Goal: Navigation & Orientation: Find specific page/section

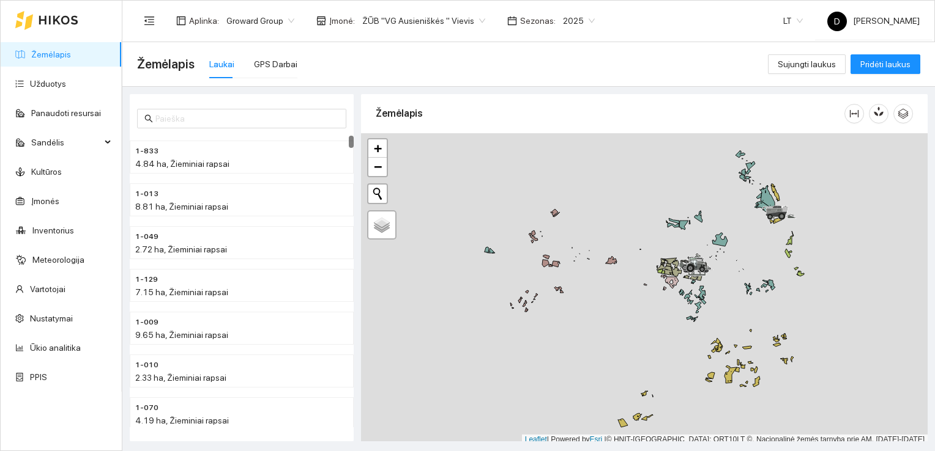
scroll to position [3, 0]
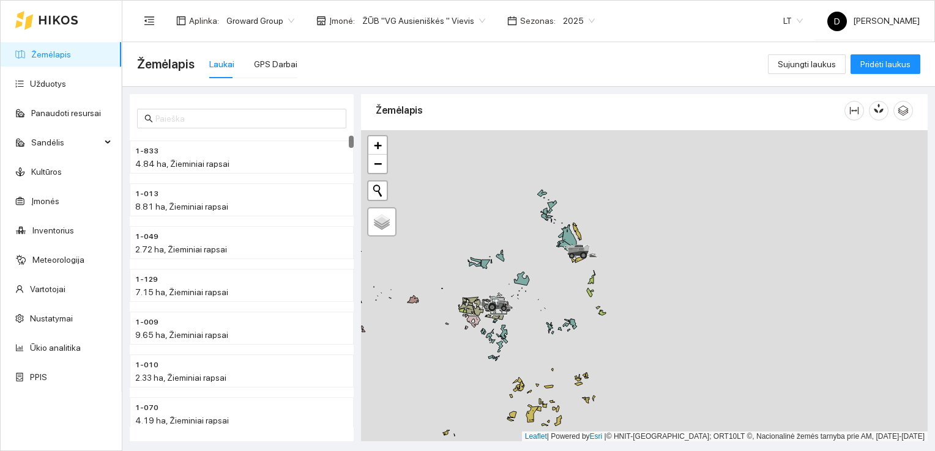
drag, startPoint x: 580, startPoint y: 307, endPoint x: 378, endPoint y: 344, distance: 205.3
click at [378, 344] on div at bounding box center [644, 286] width 567 height 312
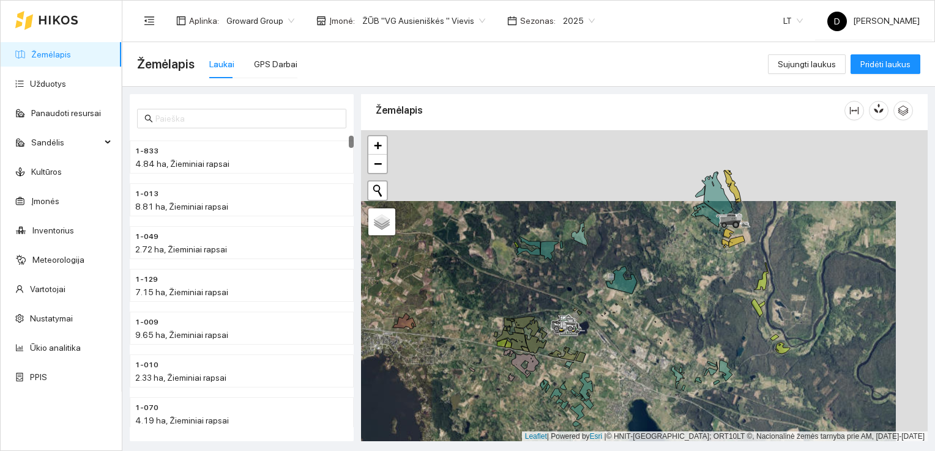
drag, startPoint x: 589, startPoint y: 207, endPoint x: 513, endPoint y: 332, distance: 146.6
click at [513, 333] on div at bounding box center [644, 286] width 567 height 312
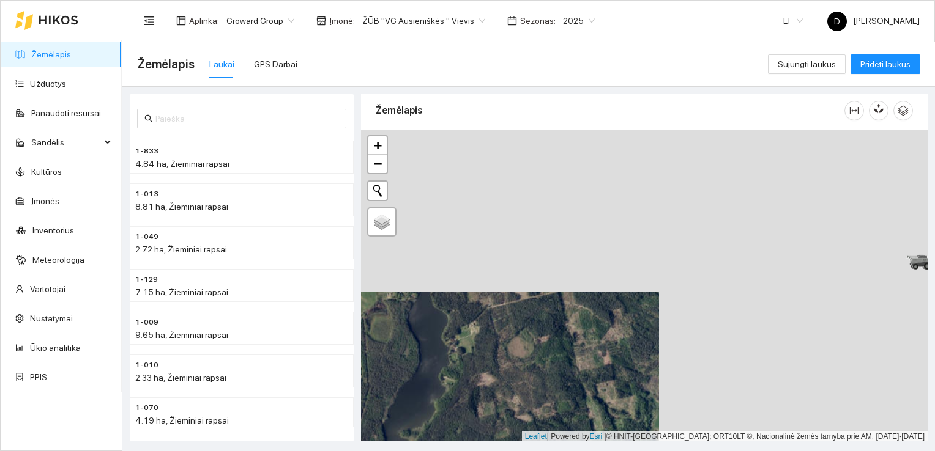
drag, startPoint x: 754, startPoint y: 262, endPoint x: 478, endPoint y: 450, distance: 334.3
click at [478, 450] on main "Žemėlapis Laukai GPS Darbai Sujungti laukus Pridėti laukus 1-833 4.84 ha, Žiemi…" at bounding box center [528, 246] width 812 height 409
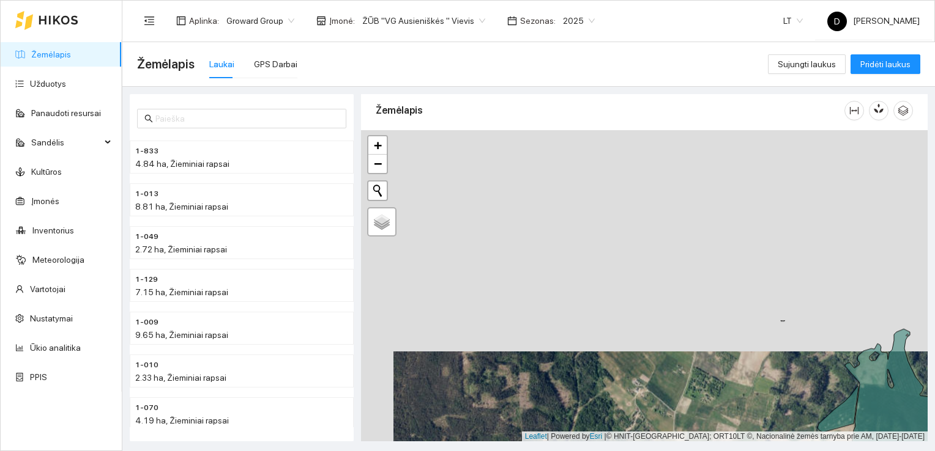
drag, startPoint x: 729, startPoint y: 261, endPoint x: 761, endPoint y: 483, distance: 224.3
click at [761, 451] on html "Žemėlapis Užduotys Panaudoti resursai Sandėlis Kultūros Įmonės Inventorius Mete…" at bounding box center [467, 225] width 935 height 451
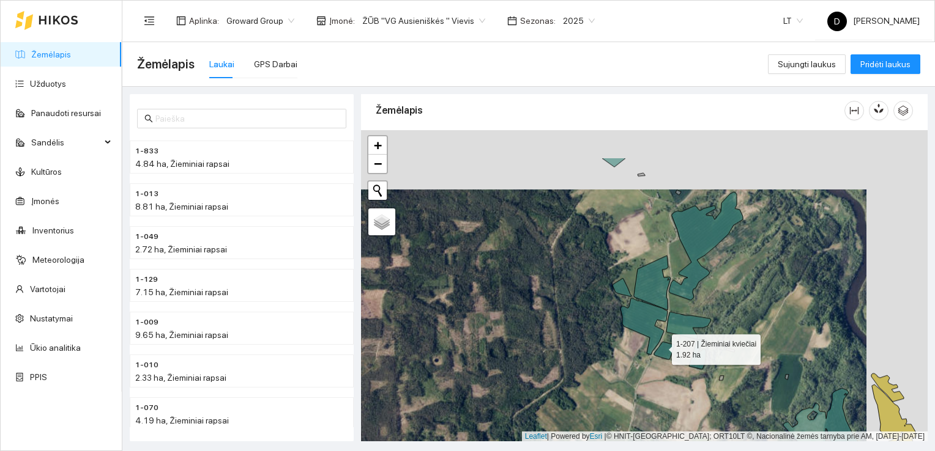
drag, startPoint x: 727, startPoint y: 284, endPoint x: 636, endPoint y: 361, distance: 118.5
click at [654, 360] on icon at bounding box center [664, 351] width 21 height 18
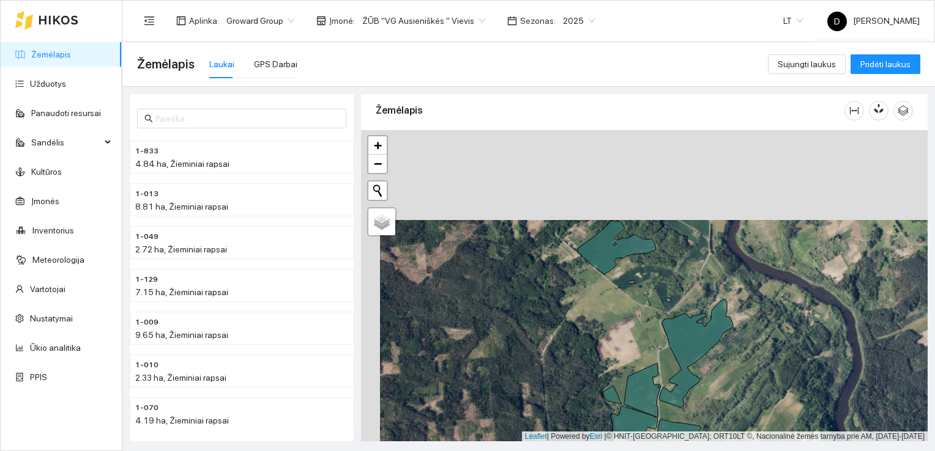
drag, startPoint x: 612, startPoint y: 243, endPoint x: 639, endPoint y: 357, distance: 116.8
click at [638, 357] on div at bounding box center [644, 286] width 567 height 312
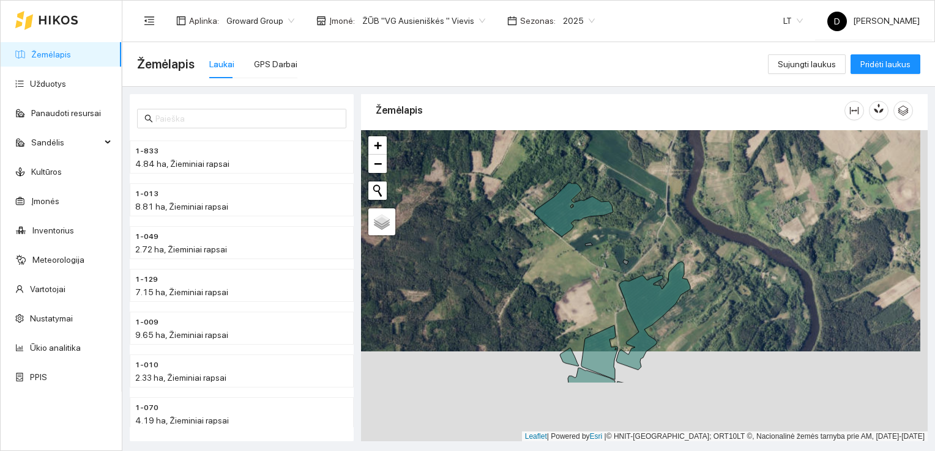
drag, startPoint x: 560, startPoint y: 327, endPoint x: 553, endPoint y: 236, distance: 90.8
click at [553, 236] on div at bounding box center [644, 286] width 567 height 312
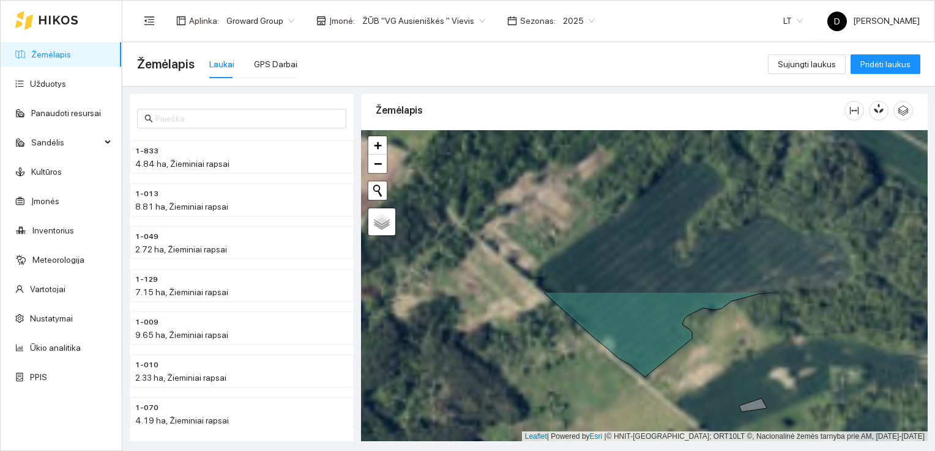
drag, startPoint x: 553, startPoint y: 239, endPoint x: 627, endPoint y: 447, distance: 221.4
click at [627, 448] on main "Žemėlapis Laukai GPS Darbai Sujungti laukus Pridėti laukus 1-833 4.84 ha, Žiemi…" at bounding box center [528, 246] width 812 height 409
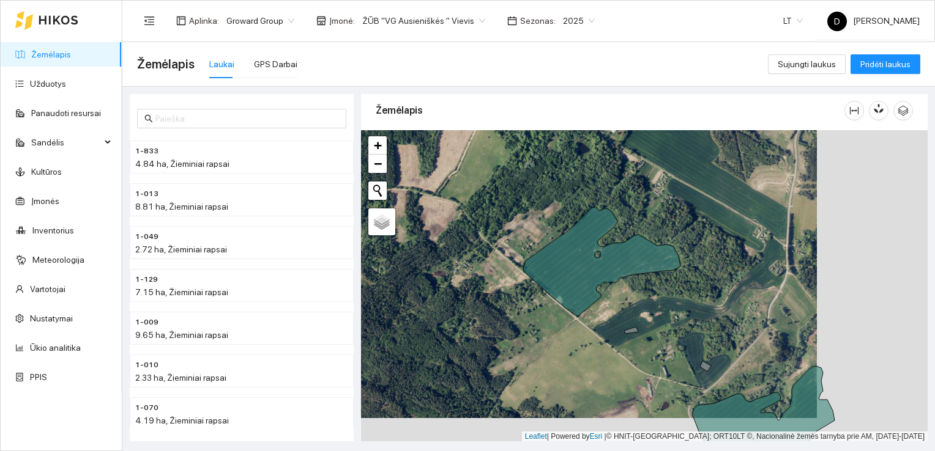
drag, startPoint x: 594, startPoint y: 366, endPoint x: 483, endPoint y: 342, distance: 113.3
click at [483, 342] on div at bounding box center [644, 286] width 567 height 312
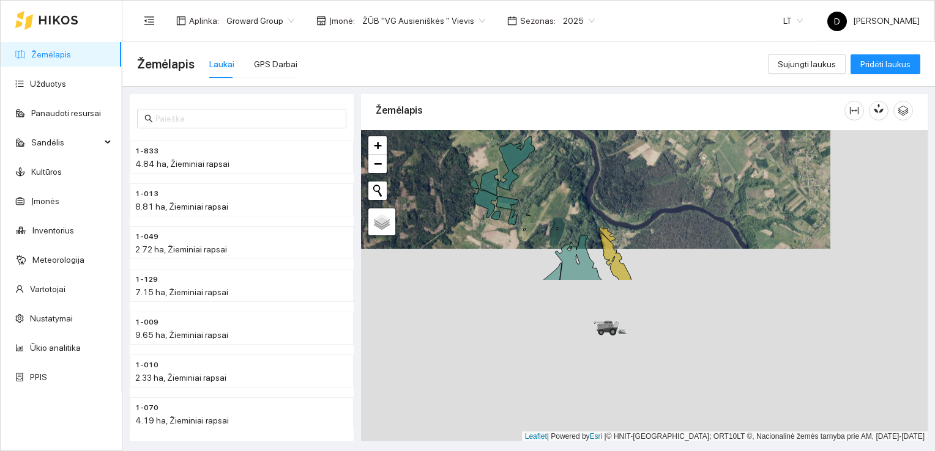
drag, startPoint x: 669, startPoint y: 315, endPoint x: 587, endPoint y: 144, distance: 189.6
click at [587, 144] on div at bounding box center [644, 286] width 567 height 312
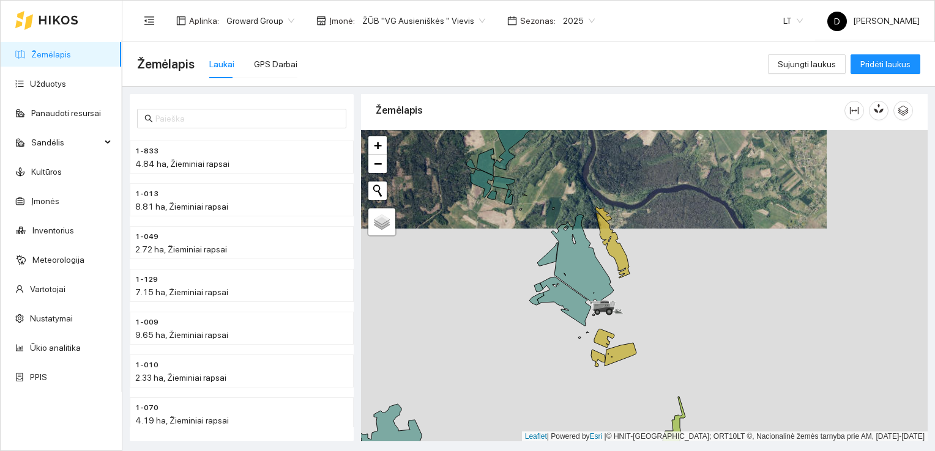
drag, startPoint x: 641, startPoint y: 335, endPoint x: 639, endPoint y: 278, distance: 57.5
click at [639, 278] on div at bounding box center [644, 286] width 567 height 312
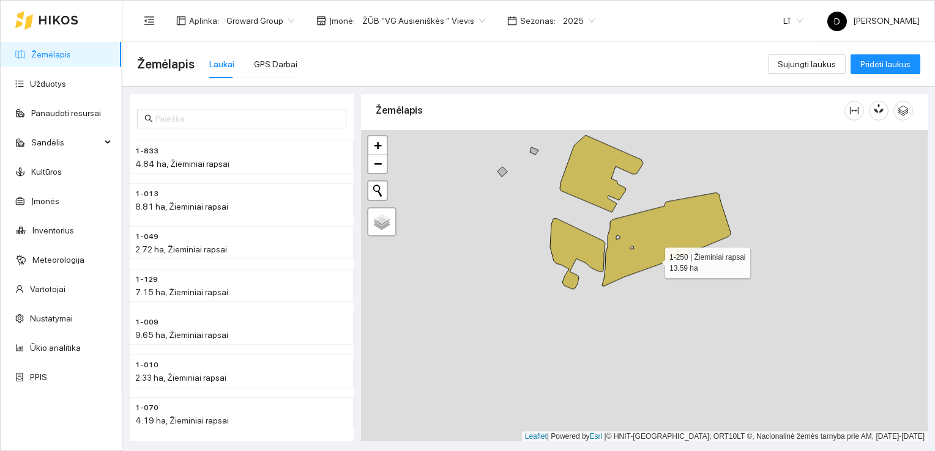
drag, startPoint x: 537, startPoint y: 369, endPoint x: 654, endPoint y: 259, distance: 161.0
click at [654, 259] on icon at bounding box center [666, 240] width 128 height 94
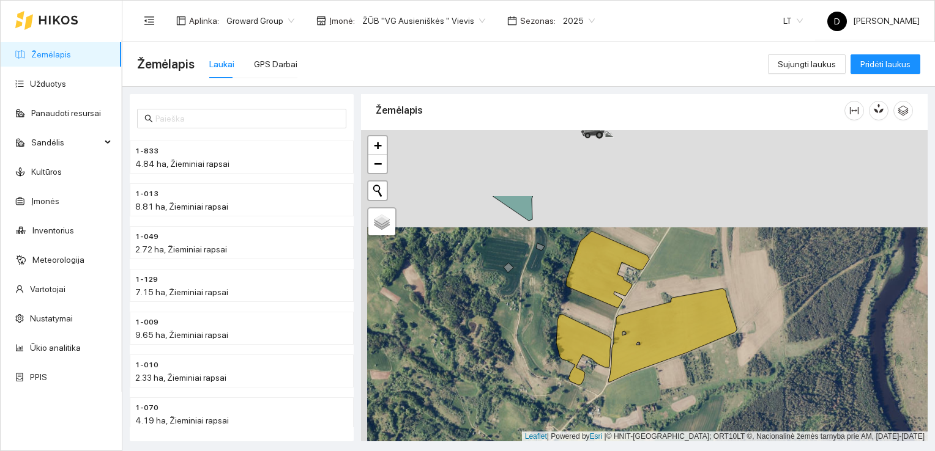
drag, startPoint x: 625, startPoint y: 313, endPoint x: 635, endPoint y: 431, distance: 118.5
click at [636, 432] on div at bounding box center [644, 286] width 567 height 312
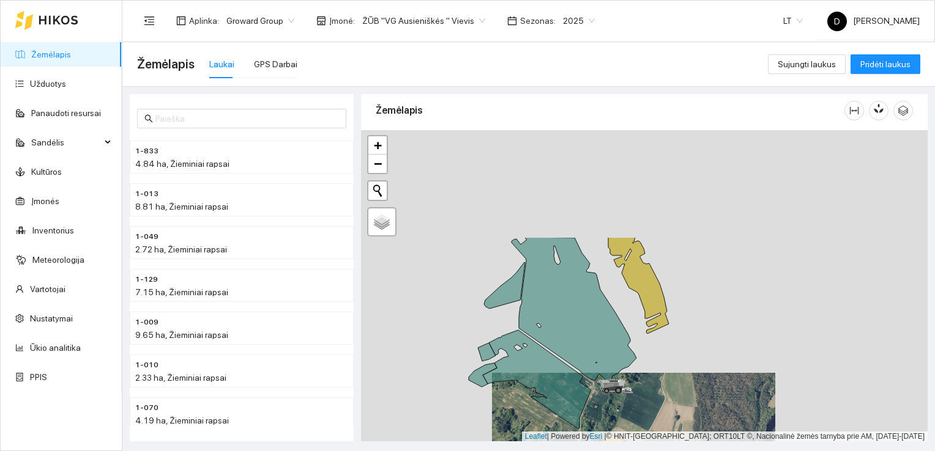
drag, startPoint x: 668, startPoint y: 260, endPoint x: 665, endPoint y: 407, distance: 147.5
click at [665, 407] on div at bounding box center [644, 286] width 567 height 312
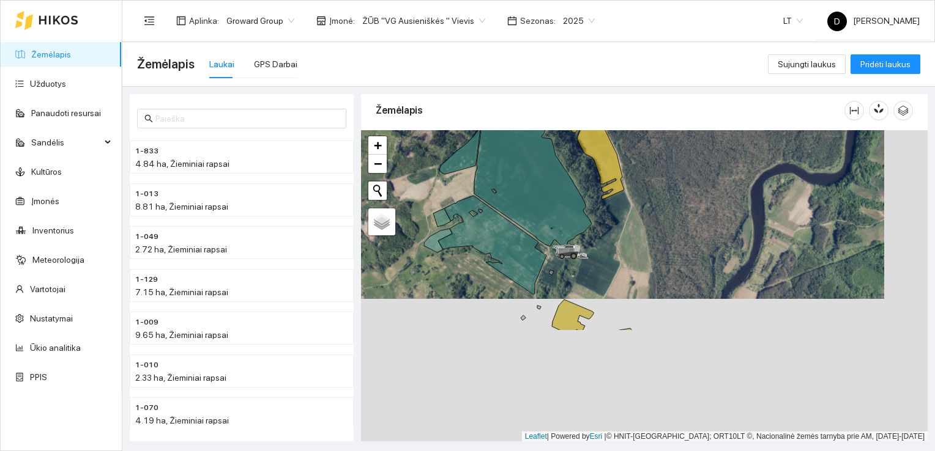
drag, startPoint x: 673, startPoint y: 368, endPoint x: 623, endPoint y: 148, distance: 225.7
click at [623, 148] on div at bounding box center [644, 286] width 567 height 312
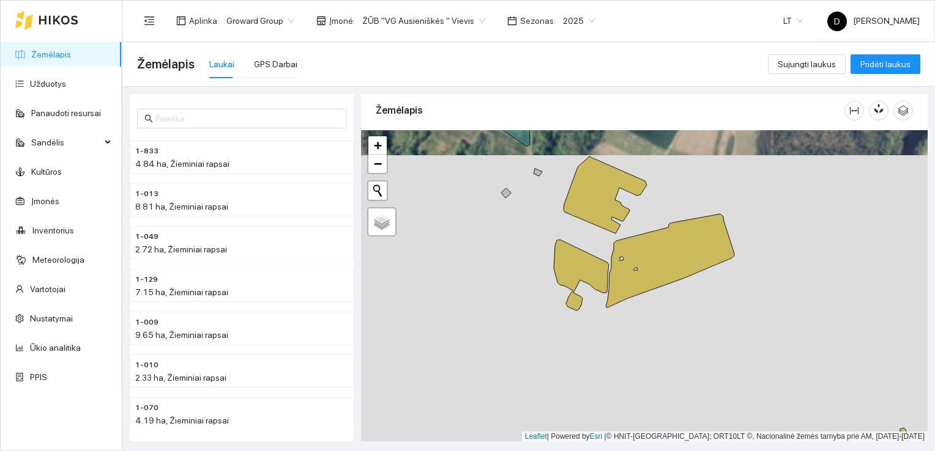
drag, startPoint x: 606, startPoint y: 307, endPoint x: 715, endPoint y: 269, distance: 114.7
click at [715, 269] on div at bounding box center [644, 286] width 567 height 312
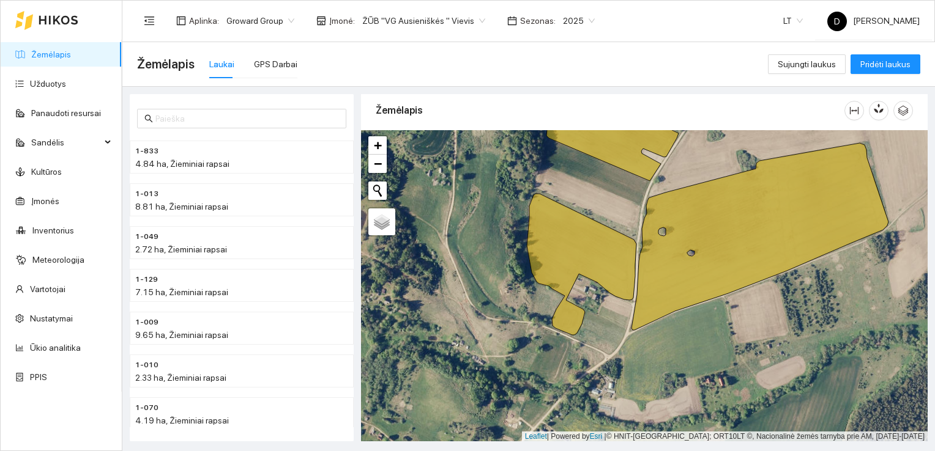
click at [594, 333] on div at bounding box center [644, 286] width 567 height 312
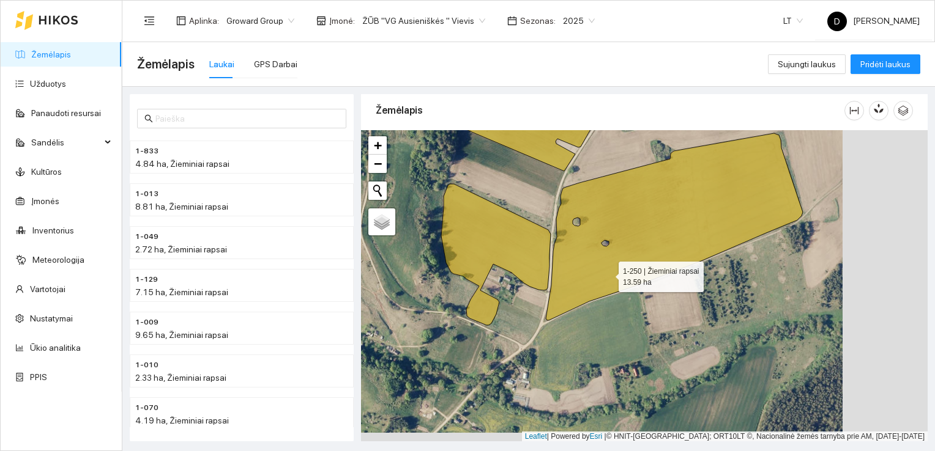
drag, startPoint x: 693, startPoint y: 283, endPoint x: 616, endPoint y: 280, distance: 77.1
click at [611, 277] on icon at bounding box center [674, 226] width 257 height 187
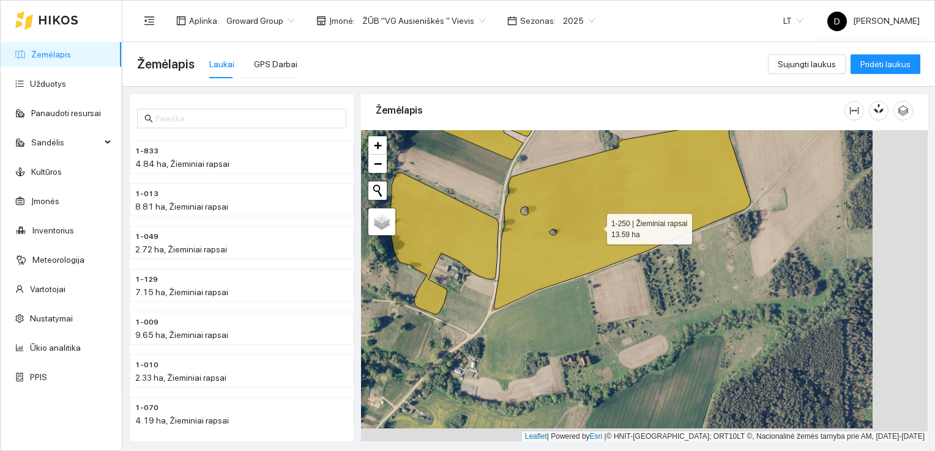
drag, startPoint x: 651, startPoint y: 239, endPoint x: 596, endPoint y: 225, distance: 56.7
click at [596, 225] on icon at bounding box center [622, 215] width 257 height 187
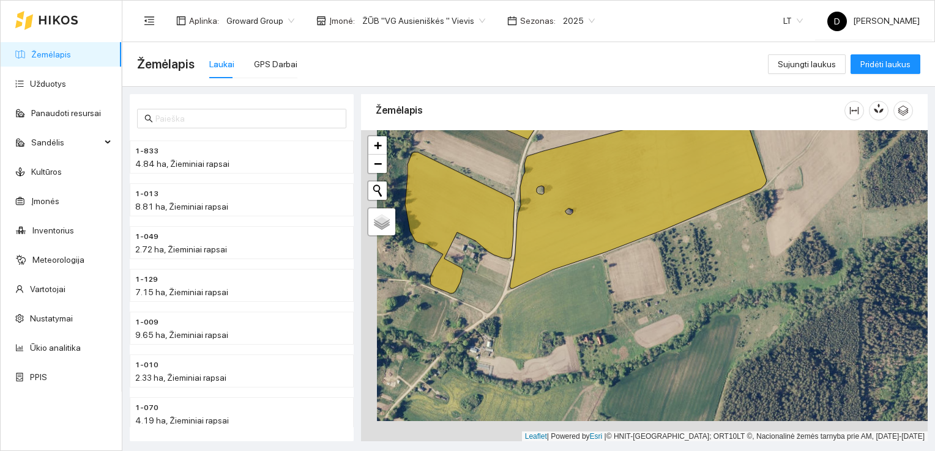
drag, startPoint x: 498, startPoint y: 232, endPoint x: 514, endPoint y: 212, distance: 26.2
click at [514, 212] on icon at bounding box center [460, 222] width 110 height 141
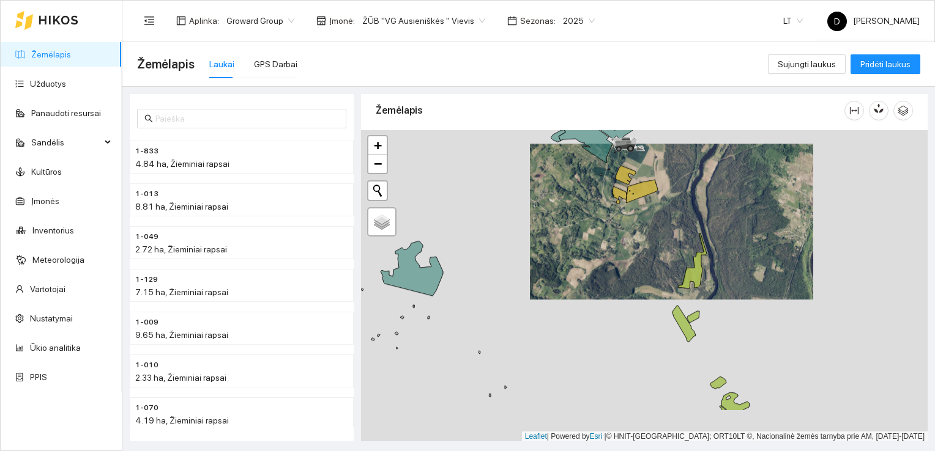
drag, startPoint x: 571, startPoint y: 334, endPoint x: 622, endPoint y: 271, distance: 80.9
click at [622, 271] on div at bounding box center [644, 286] width 567 height 312
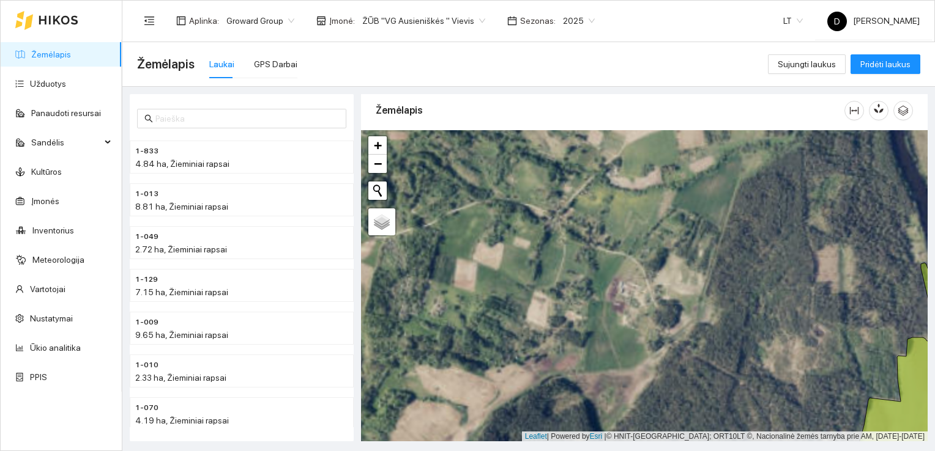
drag, startPoint x: 571, startPoint y: 202, endPoint x: 551, endPoint y: 414, distance: 212.7
click at [551, 414] on div at bounding box center [644, 286] width 567 height 312
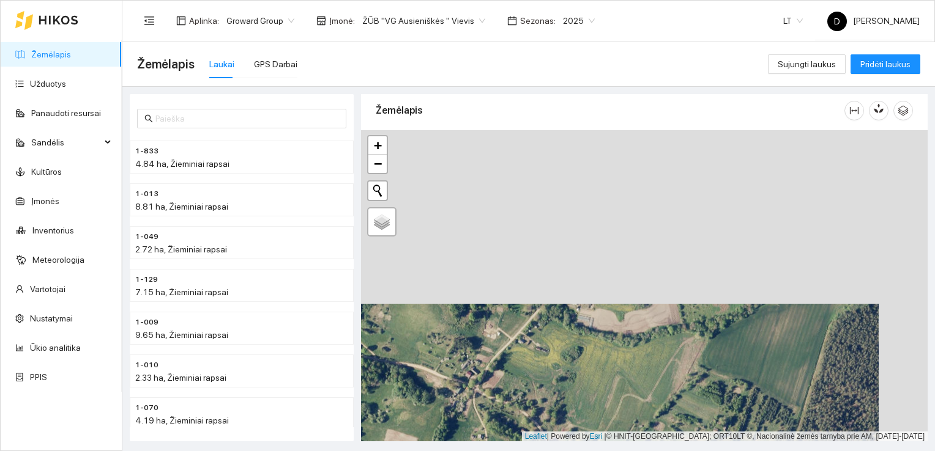
drag, startPoint x: 604, startPoint y: 199, endPoint x: 555, endPoint y: 373, distance: 180.5
click at [555, 373] on div at bounding box center [644, 286] width 567 height 312
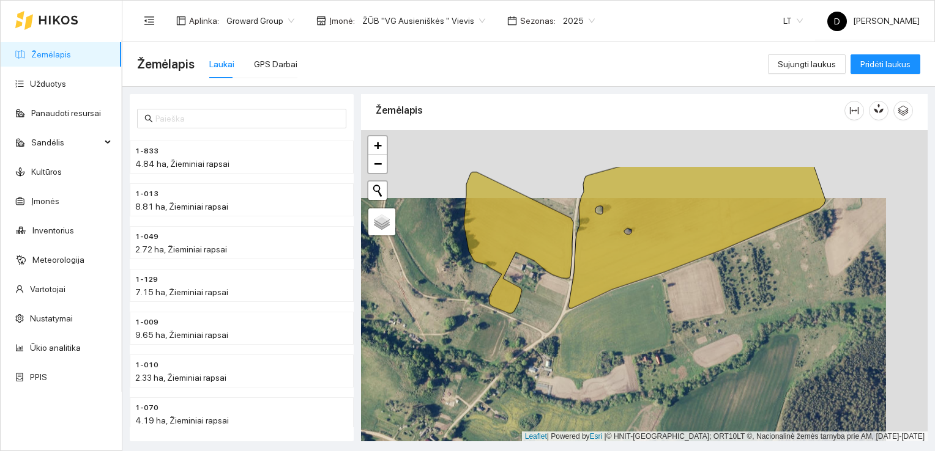
drag, startPoint x: 595, startPoint y: 256, endPoint x: 545, endPoint y: 327, distance: 87.1
click at [545, 327] on div at bounding box center [644, 286] width 567 height 312
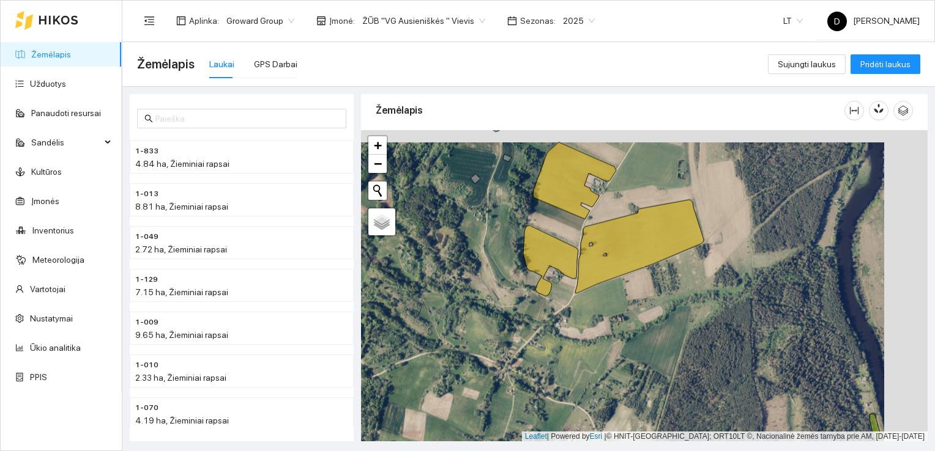
drag, startPoint x: 675, startPoint y: 288, endPoint x: 631, endPoint y: 299, distance: 46.0
click at [631, 300] on div at bounding box center [644, 286] width 567 height 312
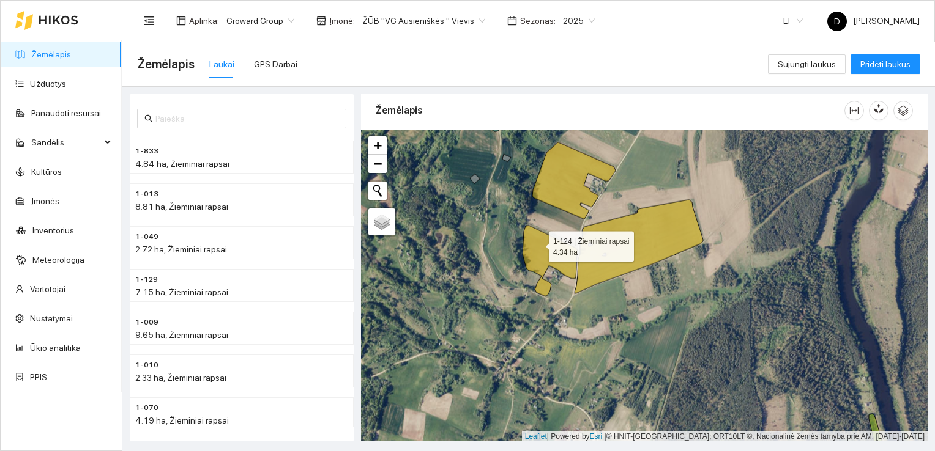
click at [538, 243] on icon at bounding box center [549, 261] width 55 height 71
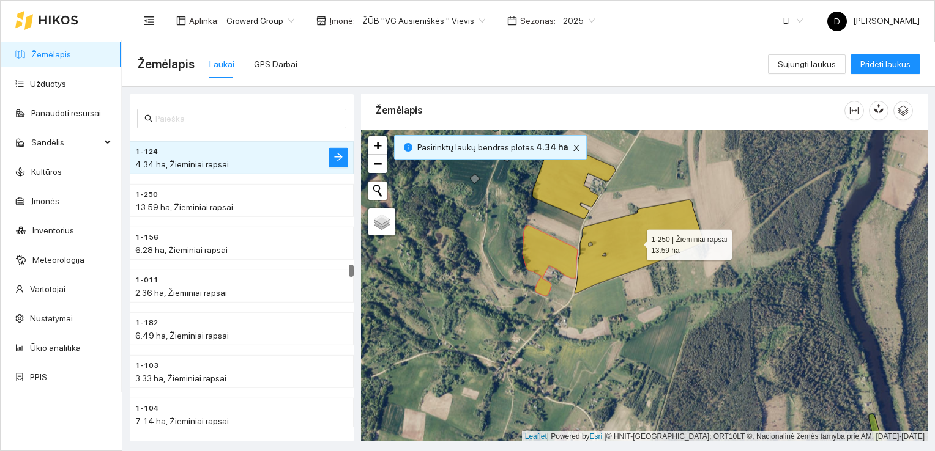
click at [612, 243] on icon at bounding box center [638, 247] width 128 height 94
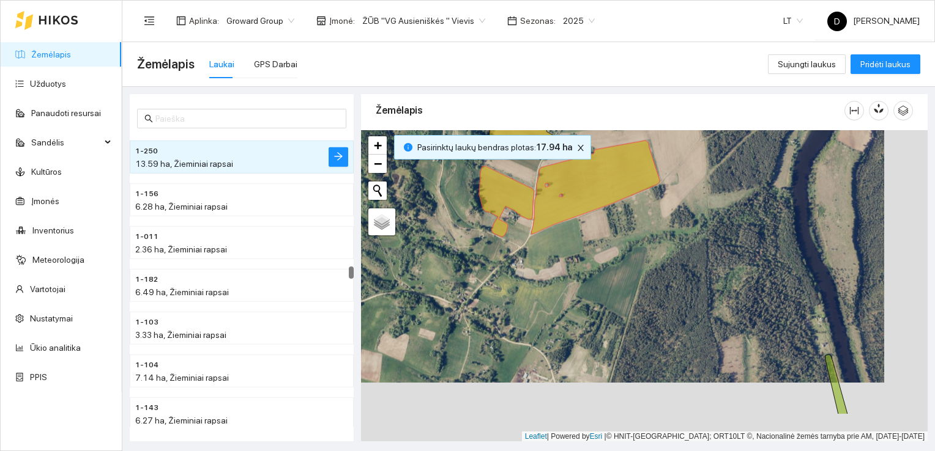
drag, startPoint x: 609, startPoint y: 322, endPoint x: 567, endPoint y: 264, distance: 72.3
click at [567, 264] on div at bounding box center [644, 286] width 567 height 312
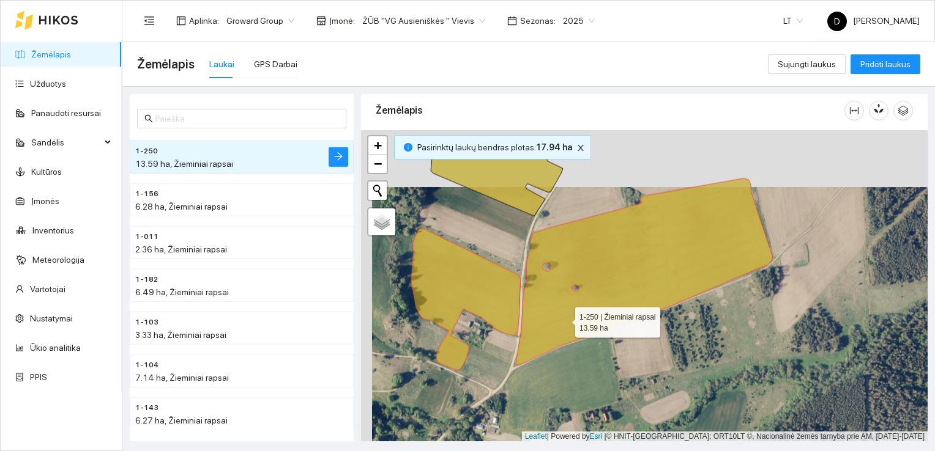
drag, startPoint x: 553, startPoint y: 261, endPoint x: 564, endPoint y: 318, distance: 58.0
click at [564, 318] on icon at bounding box center [644, 272] width 257 height 187
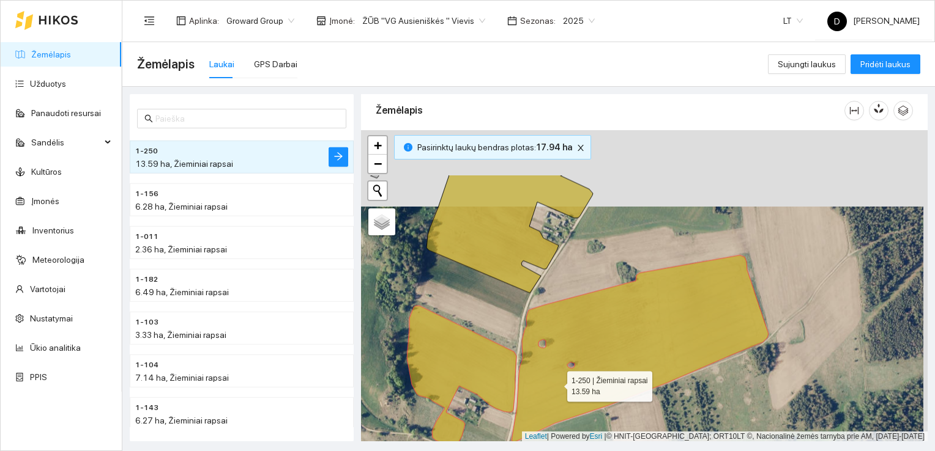
drag, startPoint x: 560, startPoint y: 305, endPoint x: 556, endPoint y: 382, distance: 77.8
click at [556, 382] on icon at bounding box center [639, 348] width 257 height 187
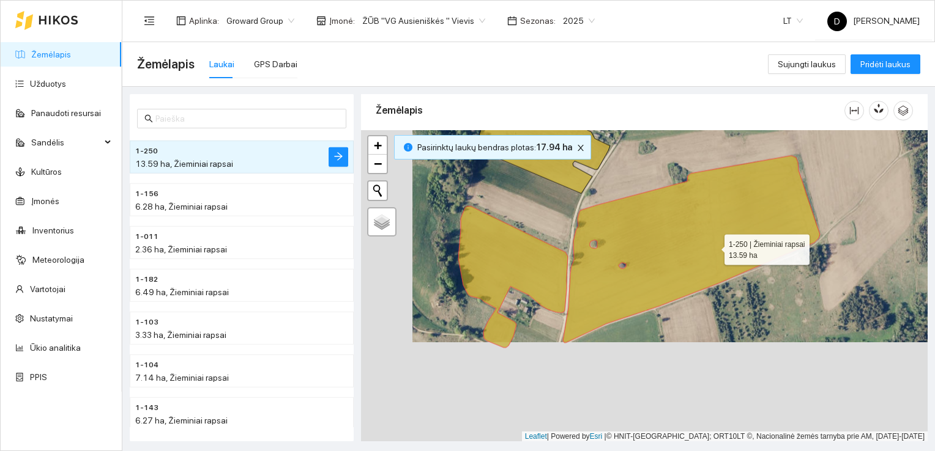
drag, startPoint x: 661, startPoint y: 349, endPoint x: 713, endPoint y: 241, distance: 119.3
click at [713, 241] on icon at bounding box center [691, 249] width 257 height 187
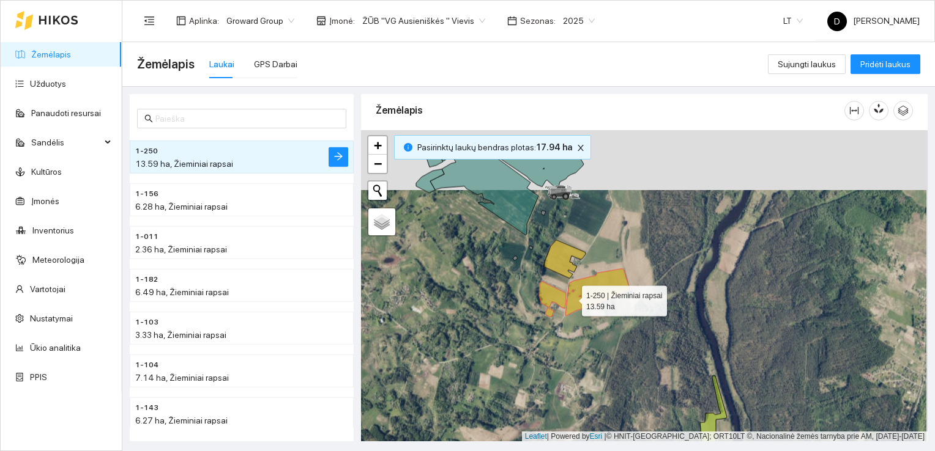
drag, startPoint x: 572, startPoint y: 237, endPoint x: 571, endPoint y: 297, distance: 60.0
click at [571, 297] on icon at bounding box center [597, 292] width 64 height 47
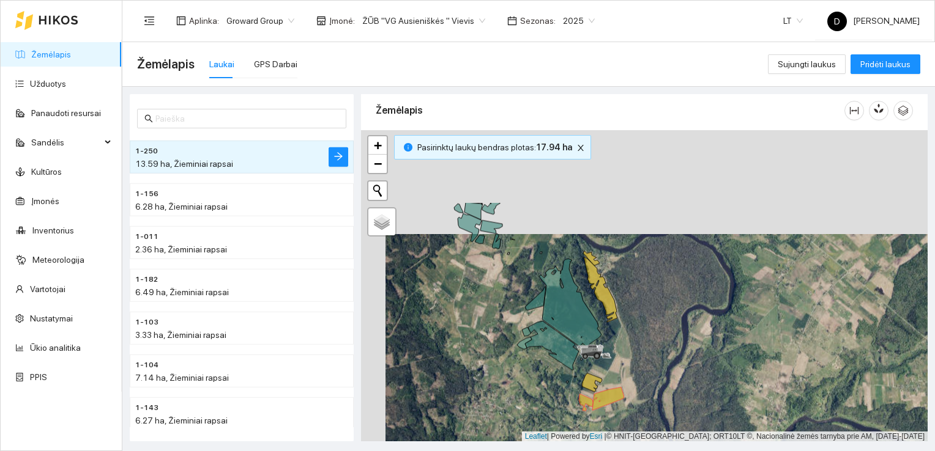
drag, startPoint x: 485, startPoint y: 201, endPoint x: 510, endPoint y: 305, distance: 107.4
click at [510, 305] on div at bounding box center [644, 286] width 567 height 312
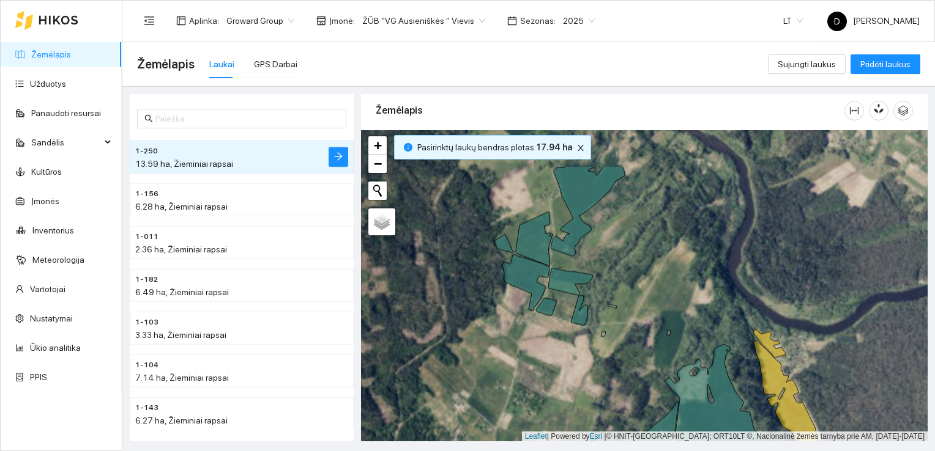
drag, startPoint x: 506, startPoint y: 237, endPoint x: 612, endPoint y: 305, distance: 125.8
click at [612, 305] on icon at bounding box center [612, 307] width 9 height 4
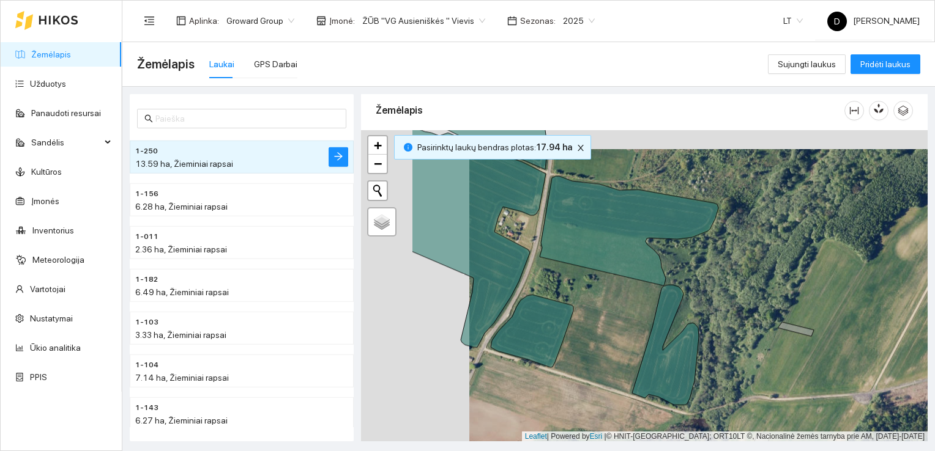
drag, startPoint x: 491, startPoint y: 316, endPoint x: 604, endPoint y: 336, distance: 114.3
click at [604, 336] on div at bounding box center [644, 286] width 567 height 312
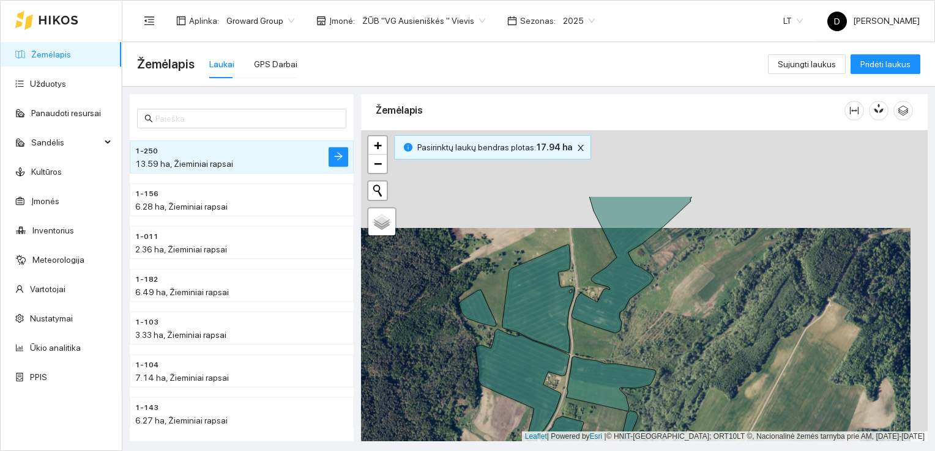
drag, startPoint x: 617, startPoint y: 240, endPoint x: 600, endPoint y: 339, distance: 100.6
click at [600, 339] on div at bounding box center [644, 286] width 567 height 312
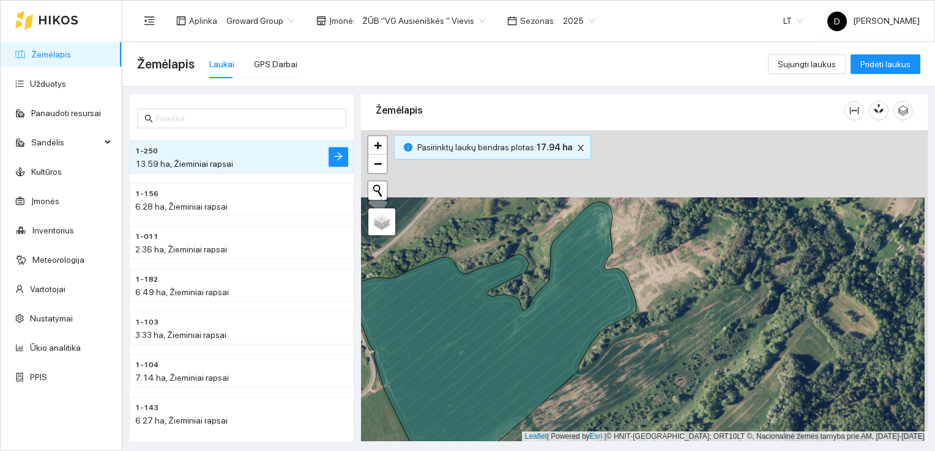
drag, startPoint x: 655, startPoint y: 217, endPoint x: 652, endPoint y: 284, distance: 67.4
click at [652, 284] on div at bounding box center [644, 286] width 567 height 312
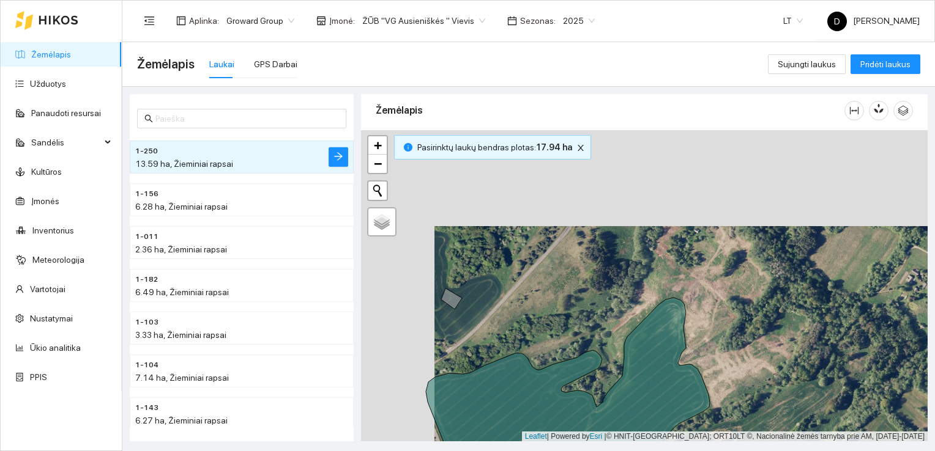
drag, startPoint x: 536, startPoint y: 216, endPoint x: 609, endPoint y: 312, distance: 120.9
click at [609, 312] on div at bounding box center [644, 286] width 567 height 312
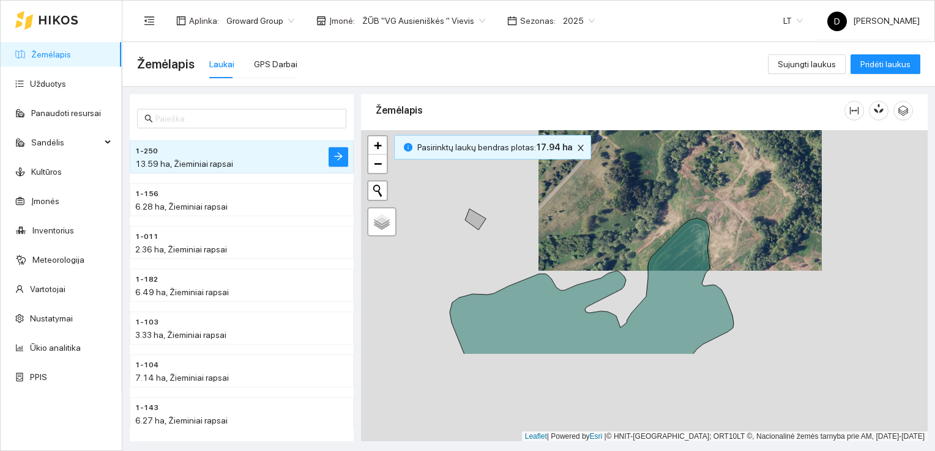
drag, startPoint x: 745, startPoint y: 382, endPoint x: 729, endPoint y: 207, distance: 176.3
click at [729, 207] on div at bounding box center [644, 286] width 567 height 312
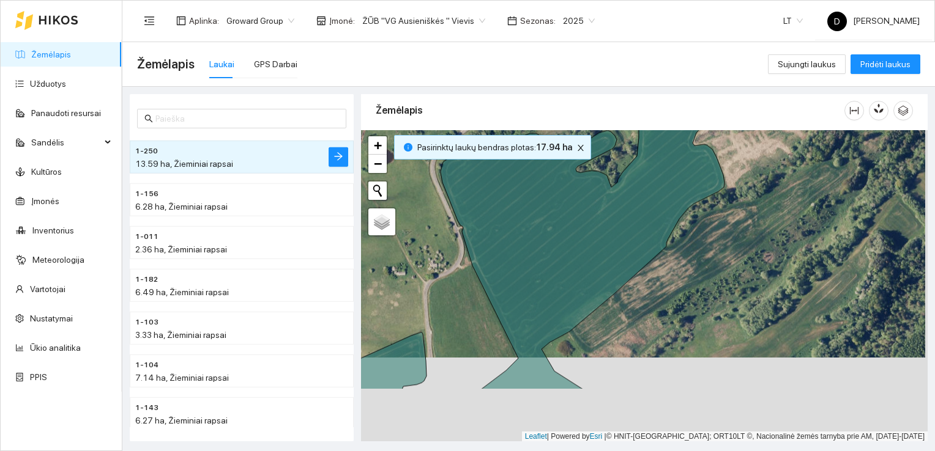
drag, startPoint x: 749, startPoint y: 322, endPoint x: 746, endPoint y: 237, distance: 84.5
click at [746, 237] on div at bounding box center [644, 286] width 567 height 312
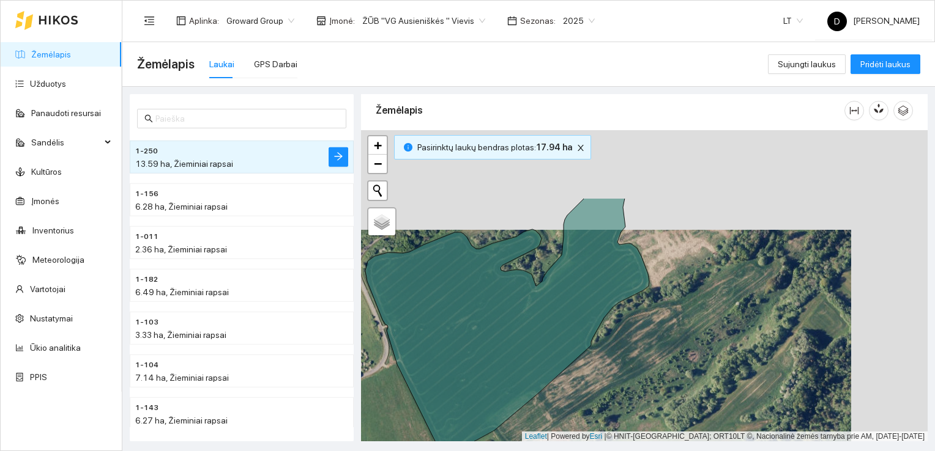
drag, startPoint x: 743, startPoint y: 241, endPoint x: 666, endPoint y: 341, distance: 125.7
click at [666, 341] on div at bounding box center [644, 286] width 567 height 312
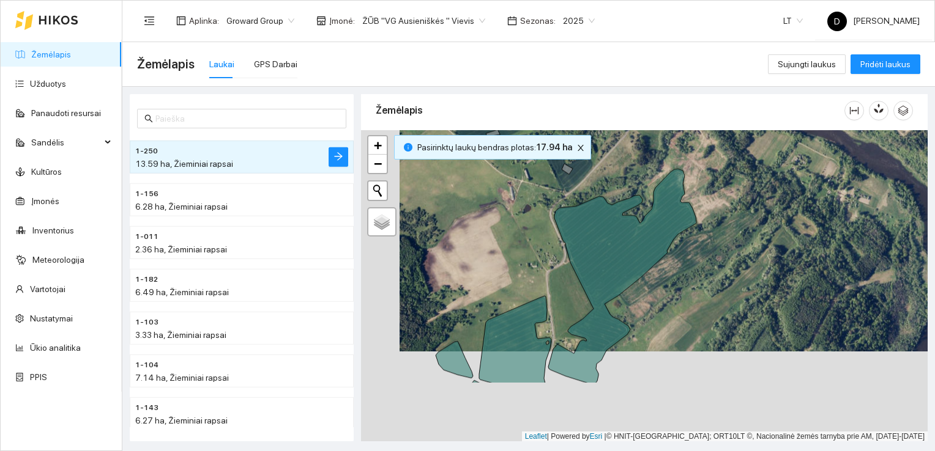
drag, startPoint x: 623, startPoint y: 382, endPoint x: 661, endPoint y: 291, distance: 98.4
click at [661, 291] on div at bounding box center [644, 286] width 567 height 312
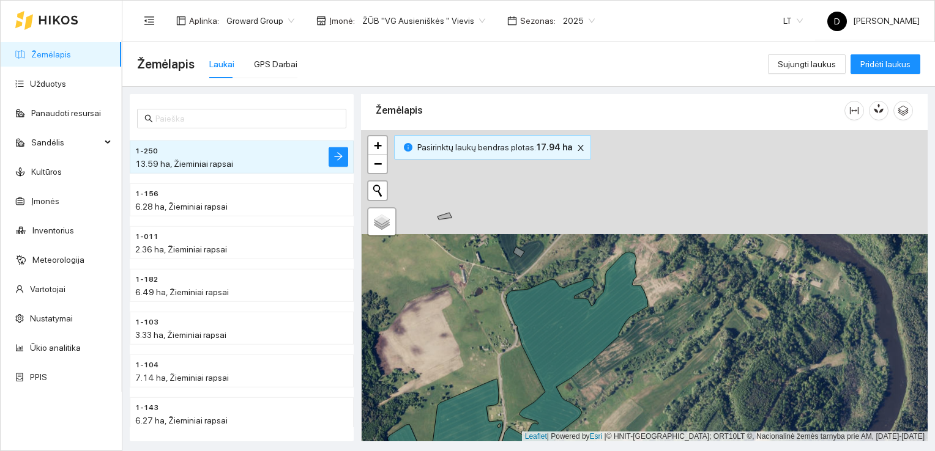
drag, startPoint x: 604, startPoint y: 253, endPoint x: 604, endPoint y: 357, distance: 104.0
click at [604, 357] on div at bounding box center [644, 286] width 567 height 312
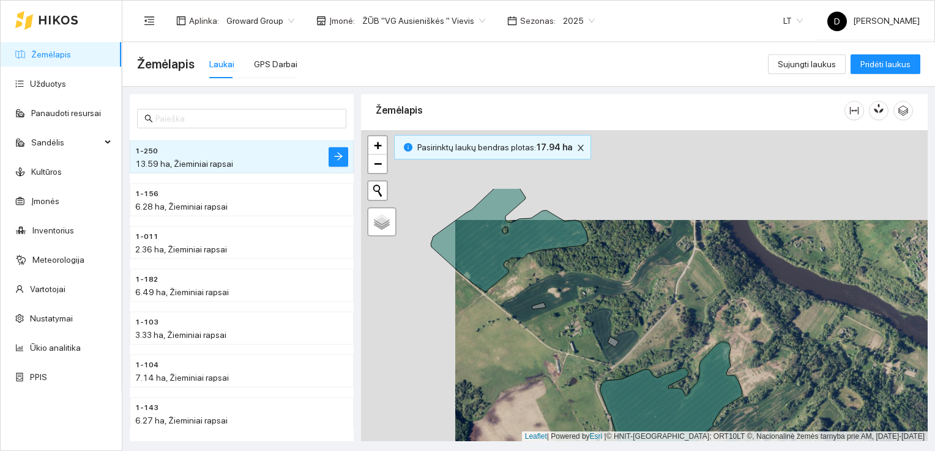
drag, startPoint x: 495, startPoint y: 265, endPoint x: 572, endPoint y: 343, distance: 109.9
click at [572, 343] on div at bounding box center [644, 286] width 567 height 312
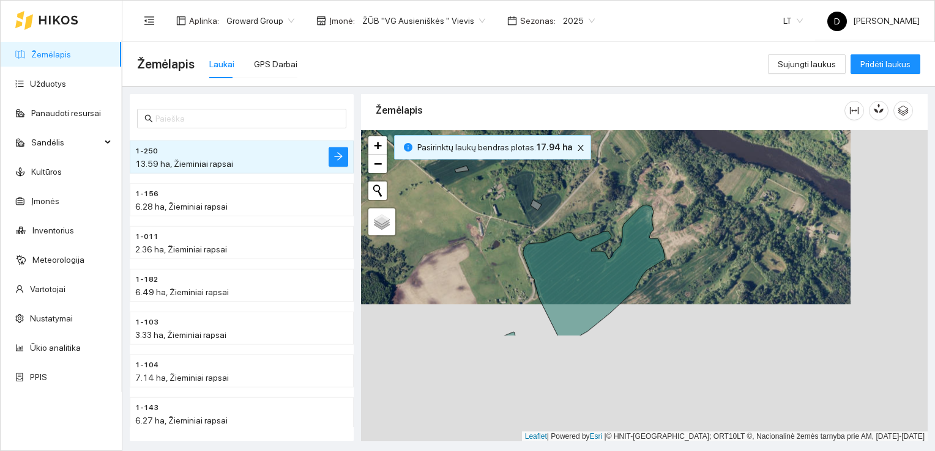
drag, startPoint x: 686, startPoint y: 359, endPoint x: 595, endPoint y: 197, distance: 185.5
click at [595, 197] on div at bounding box center [644, 286] width 567 height 312
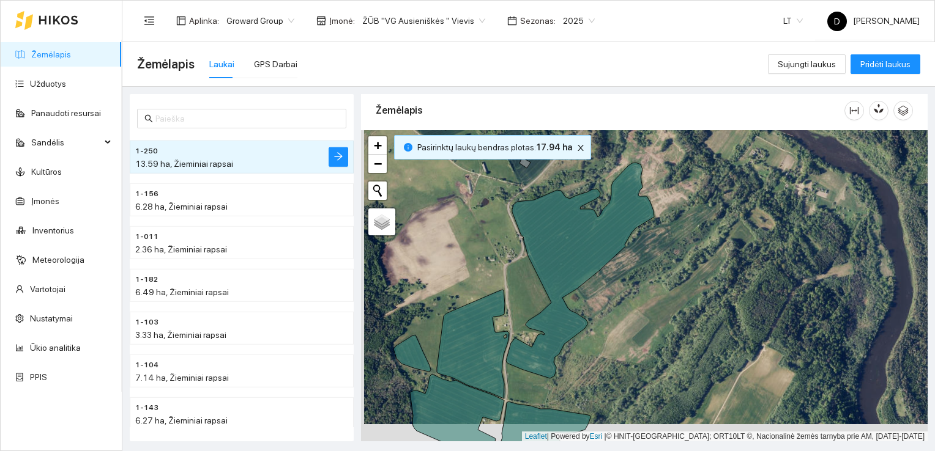
drag, startPoint x: 592, startPoint y: 322, endPoint x: 595, endPoint y: 309, distance: 13.2
click at [595, 309] on div at bounding box center [644, 286] width 567 height 312
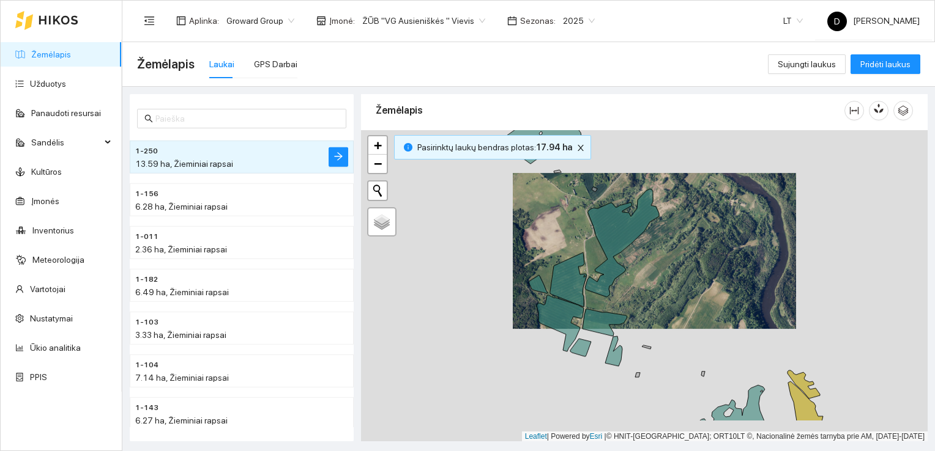
drag, startPoint x: 611, startPoint y: 331, endPoint x: 639, endPoint y: 278, distance: 59.4
click at [639, 278] on div at bounding box center [644, 286] width 567 height 312
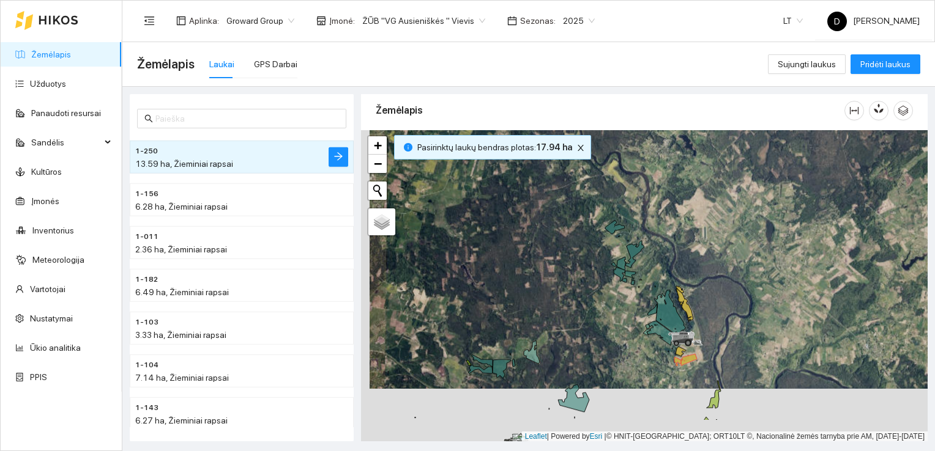
drag, startPoint x: 567, startPoint y: 382, endPoint x: 576, endPoint y: 329, distance: 53.9
click at [576, 329] on div at bounding box center [644, 286] width 567 height 312
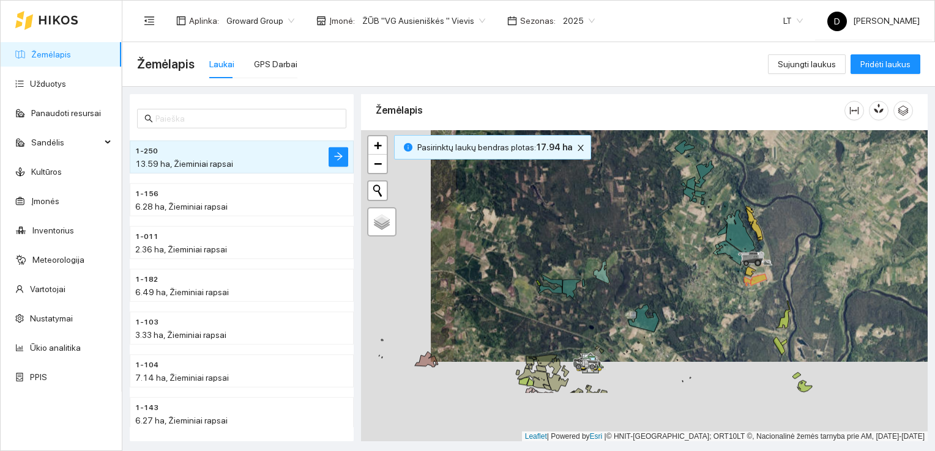
drag, startPoint x: 501, startPoint y: 336, endPoint x: 571, endPoint y: 256, distance: 106.2
click at [571, 256] on div at bounding box center [644, 286] width 567 height 312
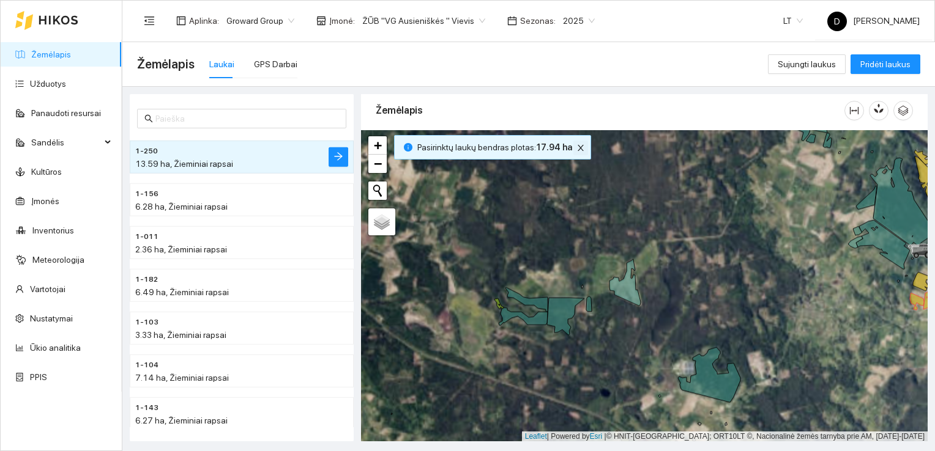
click at [579, 147] on span "close" at bounding box center [580, 148] width 13 height 9
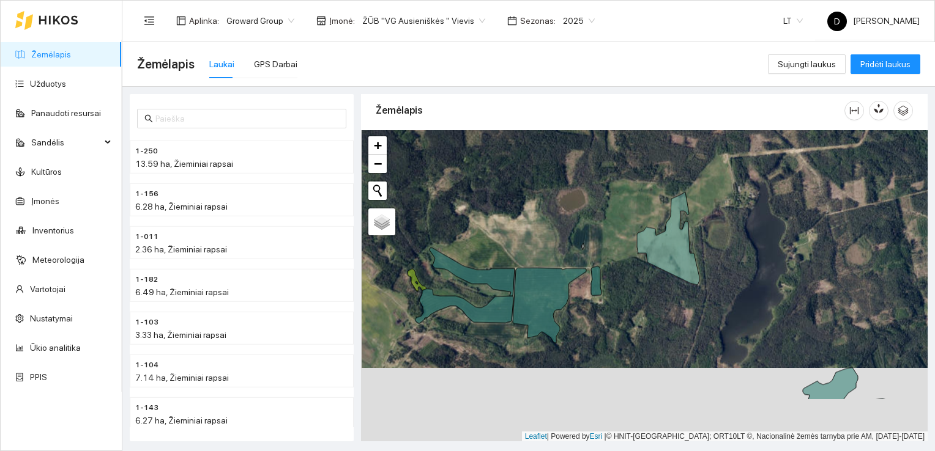
drag, startPoint x: 581, startPoint y: 305, endPoint x: 582, endPoint y: 229, distance: 75.9
click at [582, 229] on div at bounding box center [644, 286] width 567 height 312
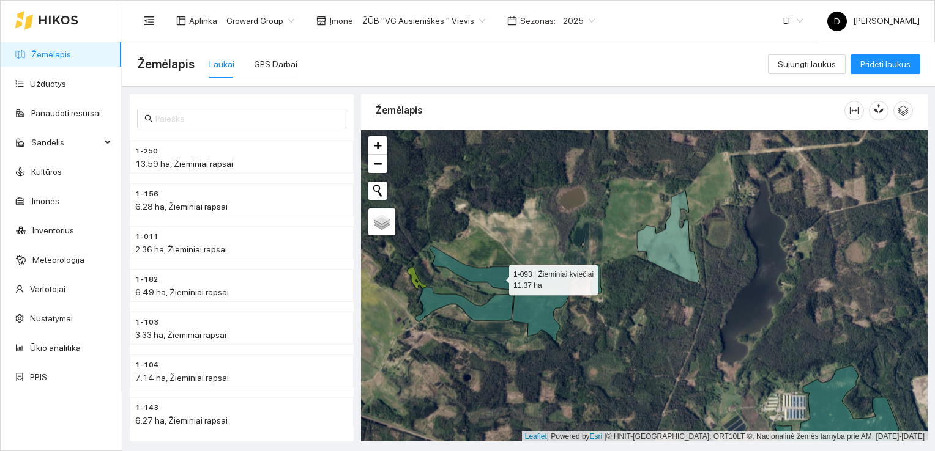
click at [498, 277] on icon at bounding box center [471, 270] width 85 height 48
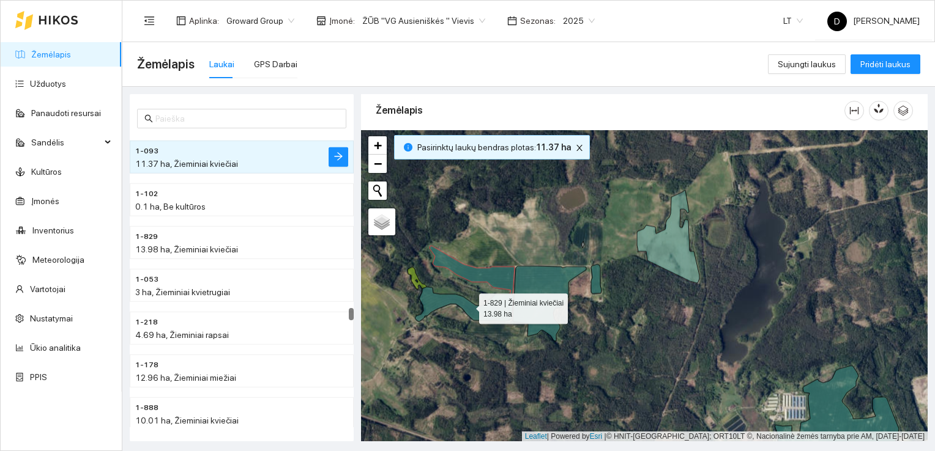
click at [495, 311] on icon at bounding box center [464, 304] width 98 height 35
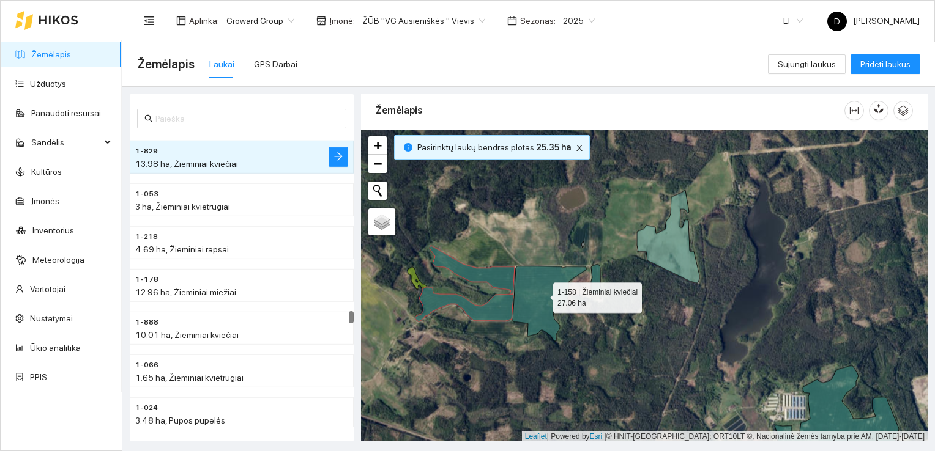
click at [542, 295] on icon at bounding box center [549, 303] width 73 height 75
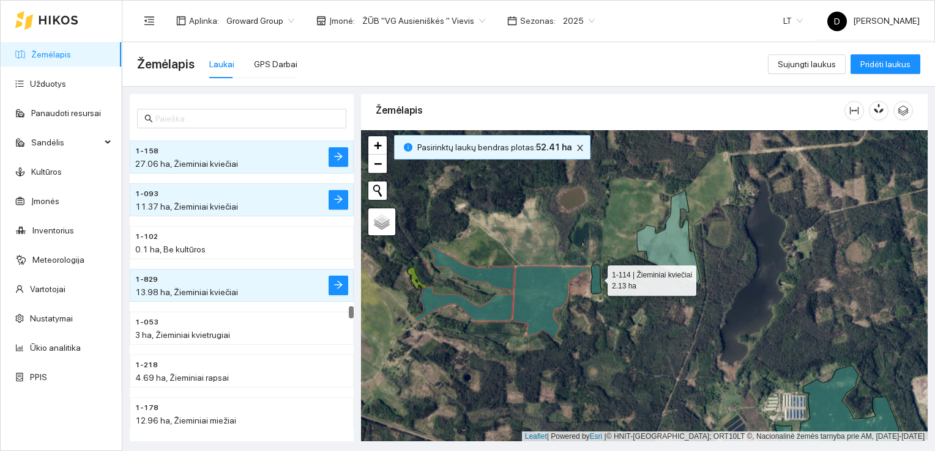
click at [596, 278] on icon at bounding box center [596, 278] width 10 height 29
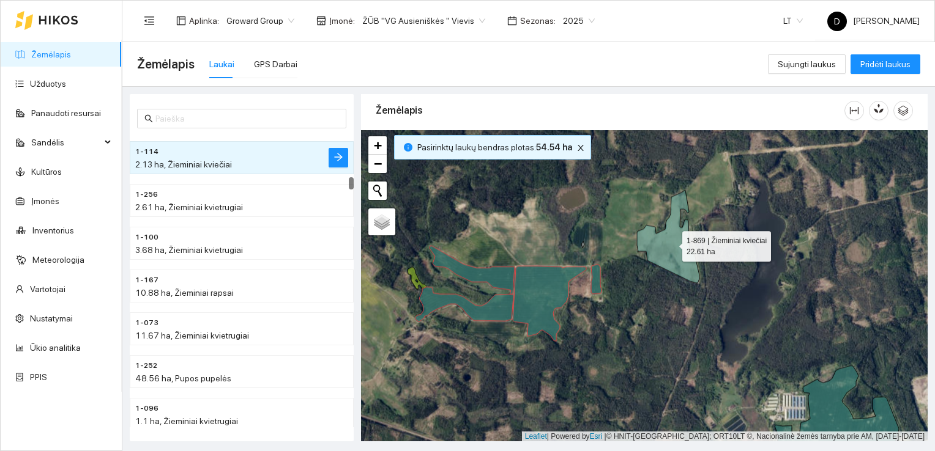
click at [664, 241] on icon at bounding box center [668, 236] width 62 height 93
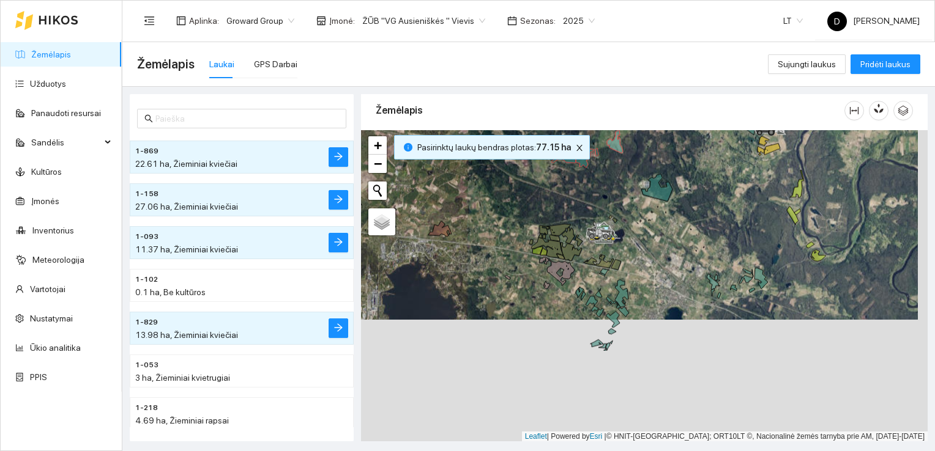
drag, startPoint x: 620, startPoint y: 381, endPoint x: 609, endPoint y: 257, distance: 124.6
click at [609, 257] on div at bounding box center [644, 286] width 567 height 312
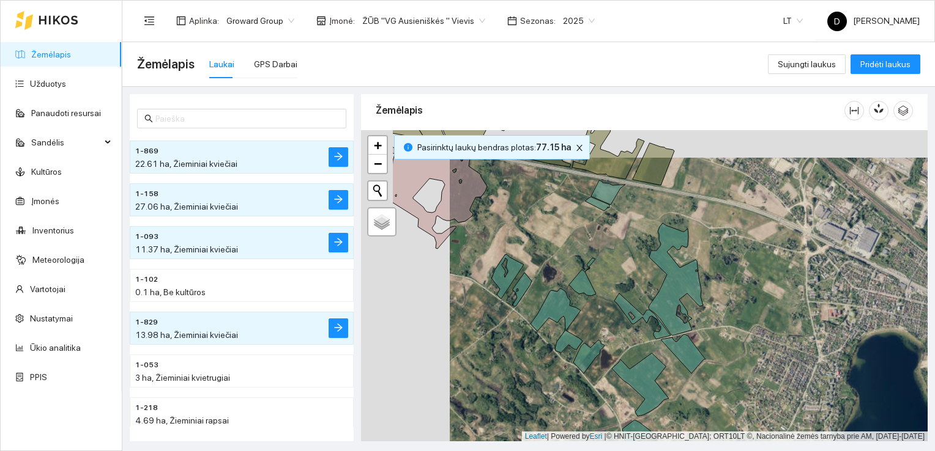
drag, startPoint x: 547, startPoint y: 255, endPoint x: 639, endPoint y: 285, distance: 97.1
click at [639, 285] on div at bounding box center [644, 286] width 567 height 312
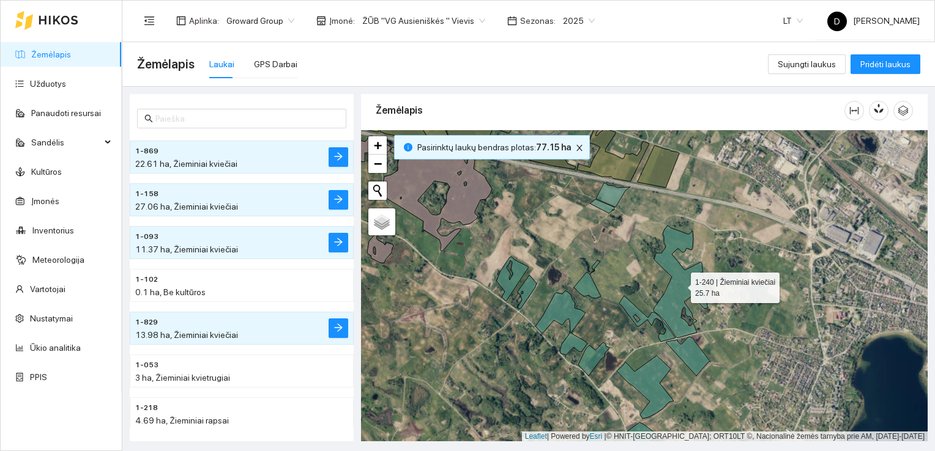
click at [686, 281] on icon at bounding box center [680, 282] width 54 height 113
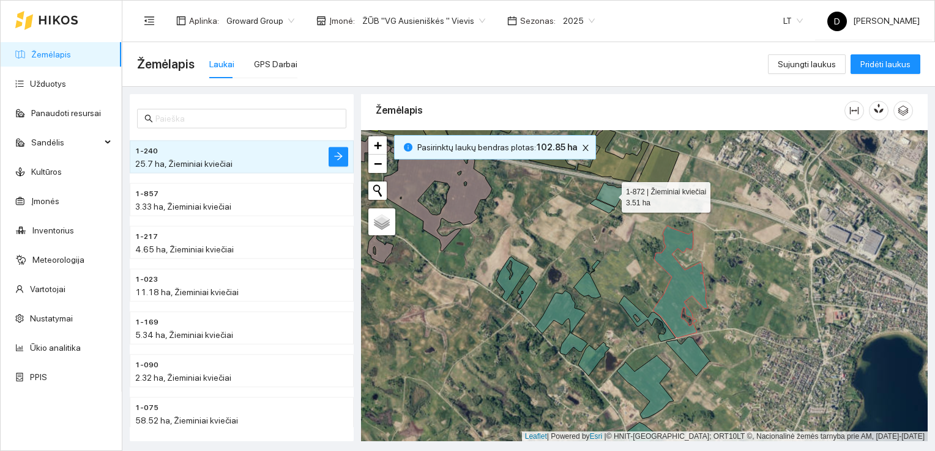
click at [613, 194] on icon at bounding box center [613, 195] width 34 height 24
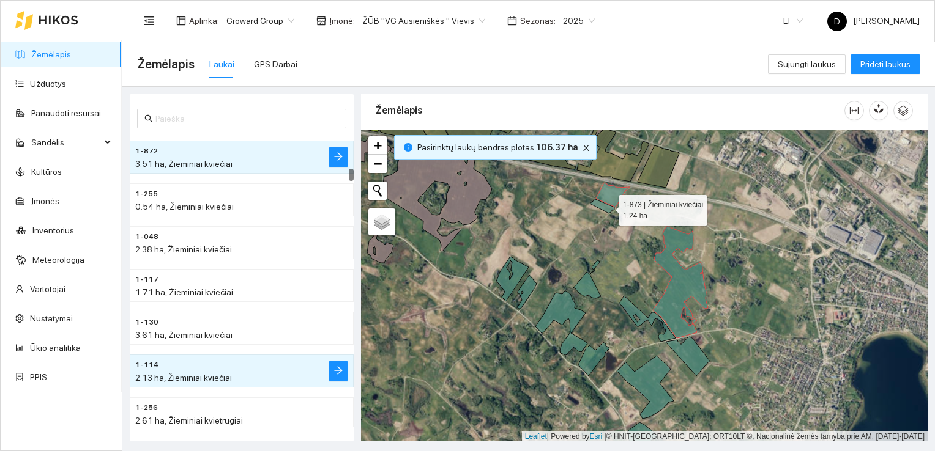
click at [608, 207] on icon at bounding box center [602, 206] width 24 height 14
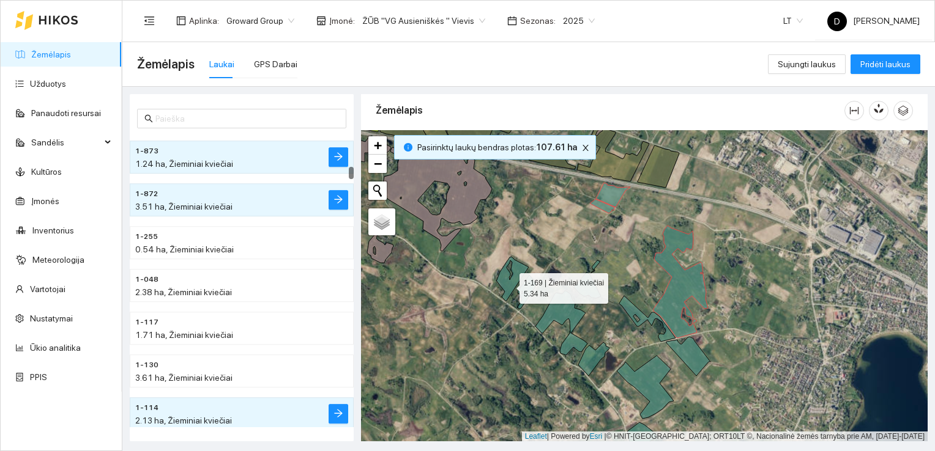
click at [508, 285] on icon at bounding box center [512, 279] width 32 height 45
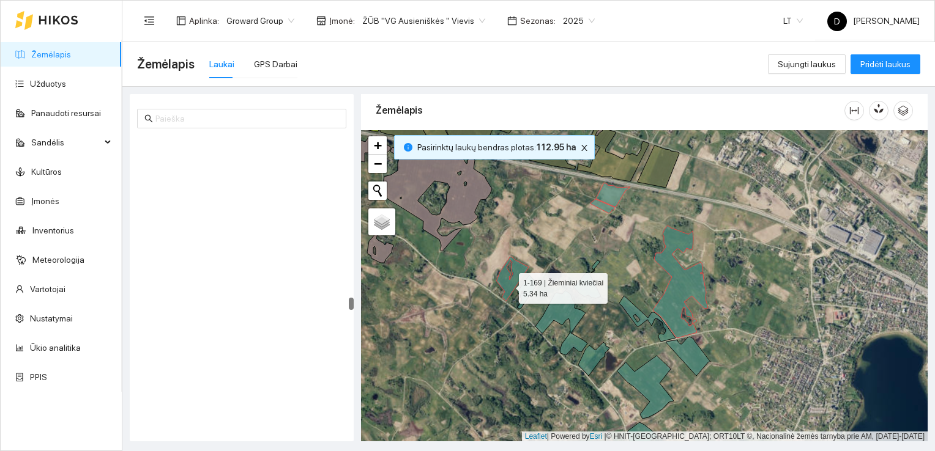
scroll to position [4018, 0]
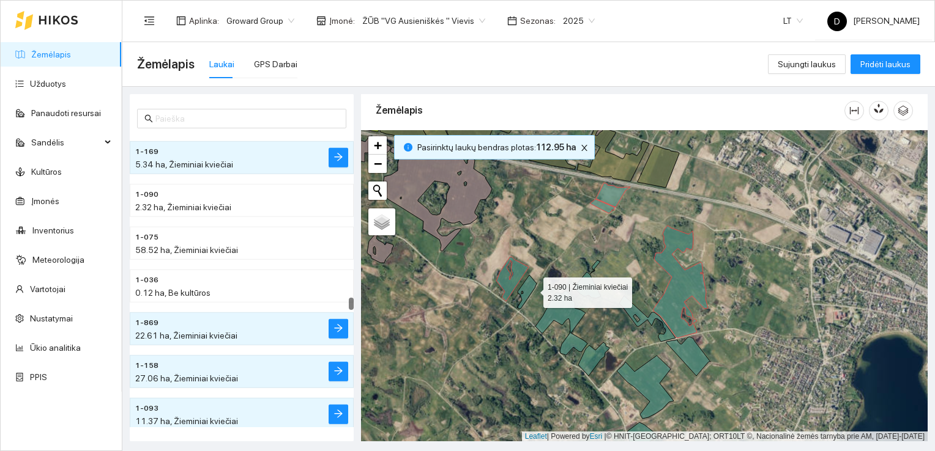
click at [532, 289] on icon at bounding box center [527, 292] width 19 height 34
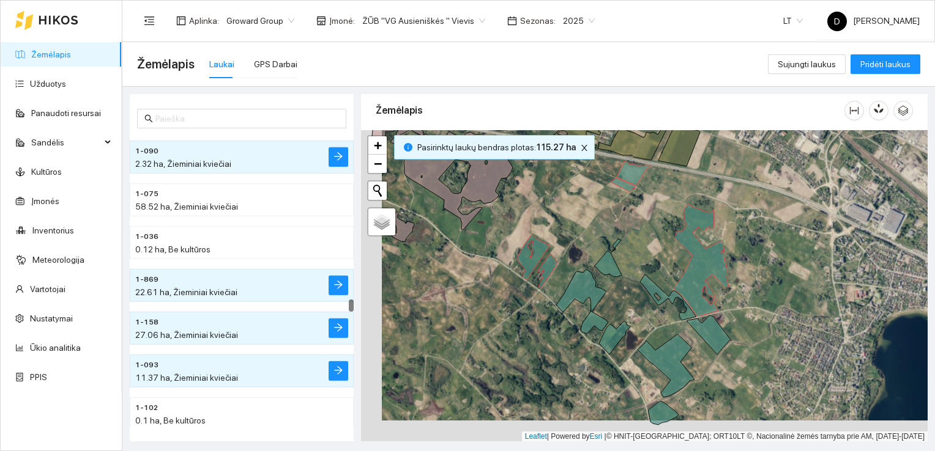
drag, startPoint x: 538, startPoint y: 300, endPoint x: 559, endPoint y: 278, distance: 29.9
click at [559, 278] on div at bounding box center [644, 286] width 567 height 312
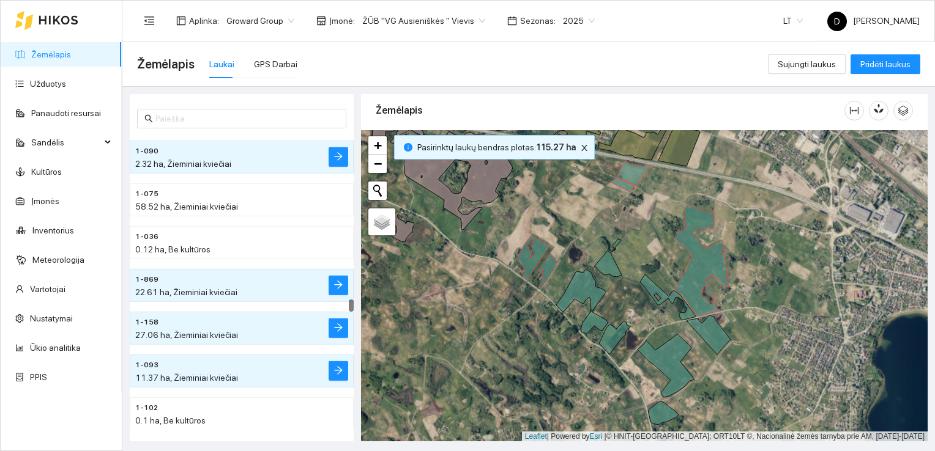
drag, startPoint x: 554, startPoint y: 270, endPoint x: 543, endPoint y: 255, distance: 18.5
click at [552, 268] on div at bounding box center [644, 286] width 567 height 312
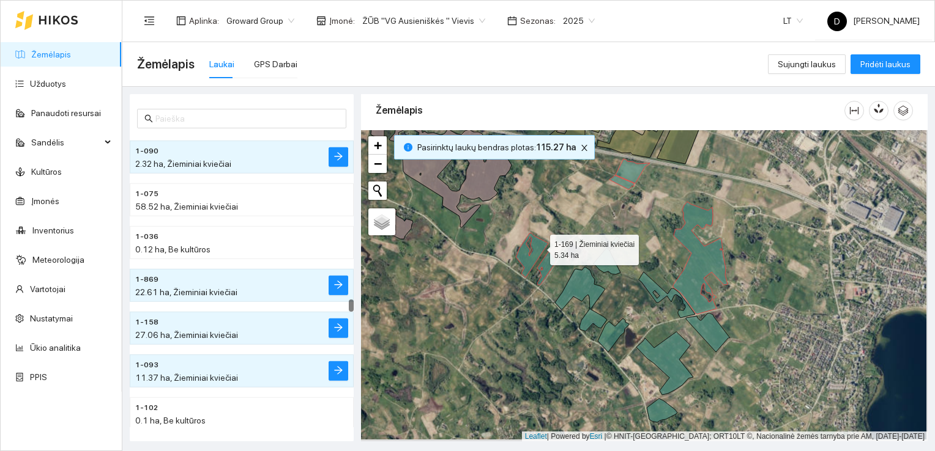
click at [539, 247] on icon at bounding box center [532, 255] width 32 height 45
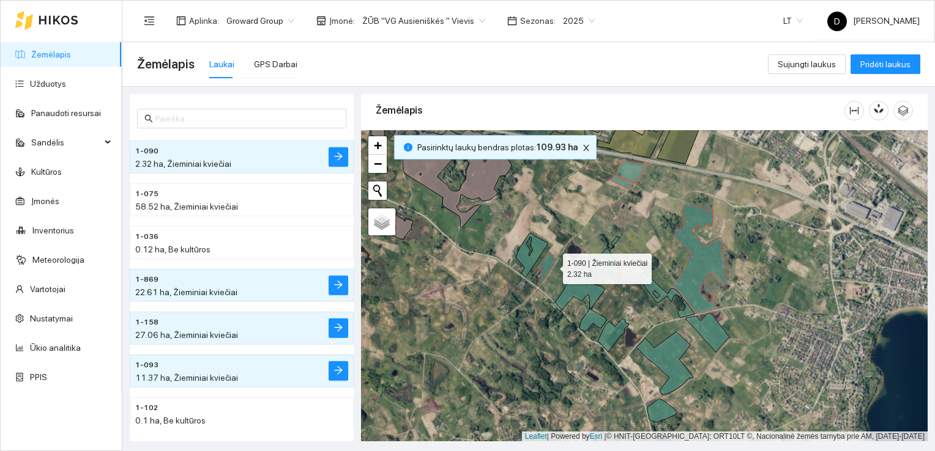
click at [551, 264] on icon at bounding box center [546, 268] width 19 height 34
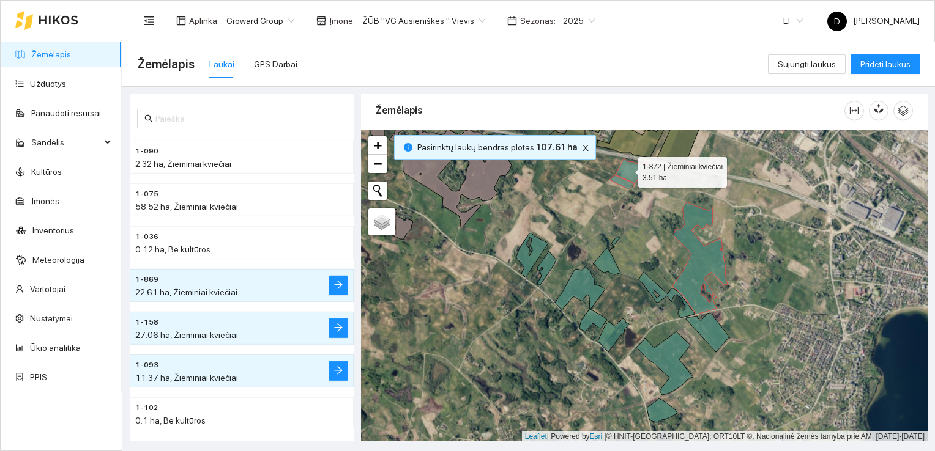
click at [627, 168] on icon at bounding box center [632, 171] width 34 height 24
click at [624, 180] on icon at bounding box center [621, 183] width 24 height 14
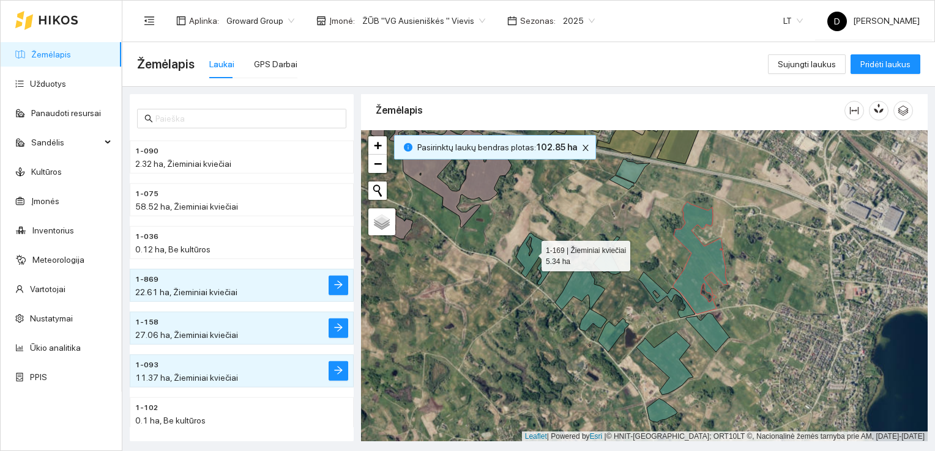
click at [539, 246] on icon at bounding box center [532, 255] width 32 height 45
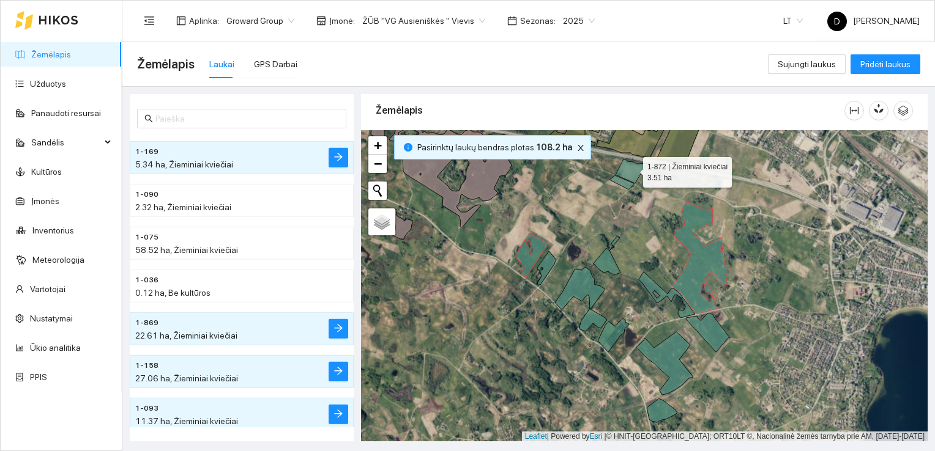
click at [632, 169] on icon at bounding box center [632, 171] width 34 height 24
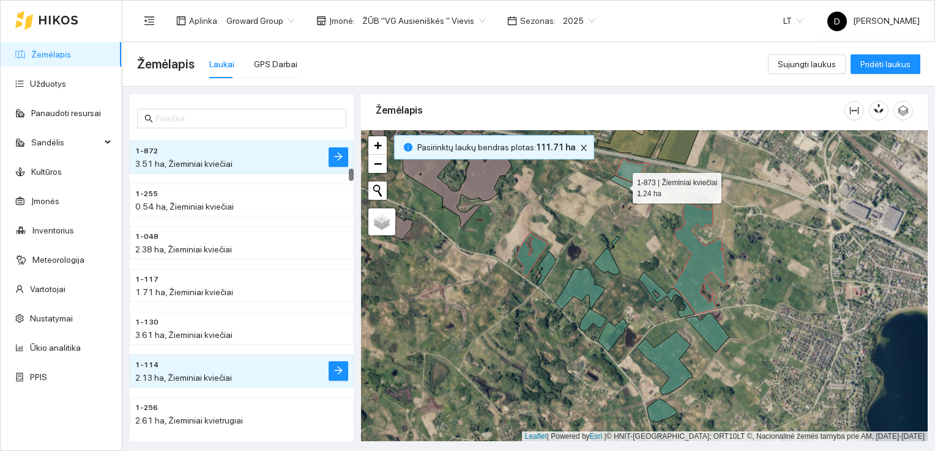
click at [622, 185] on icon at bounding box center [621, 183] width 24 height 14
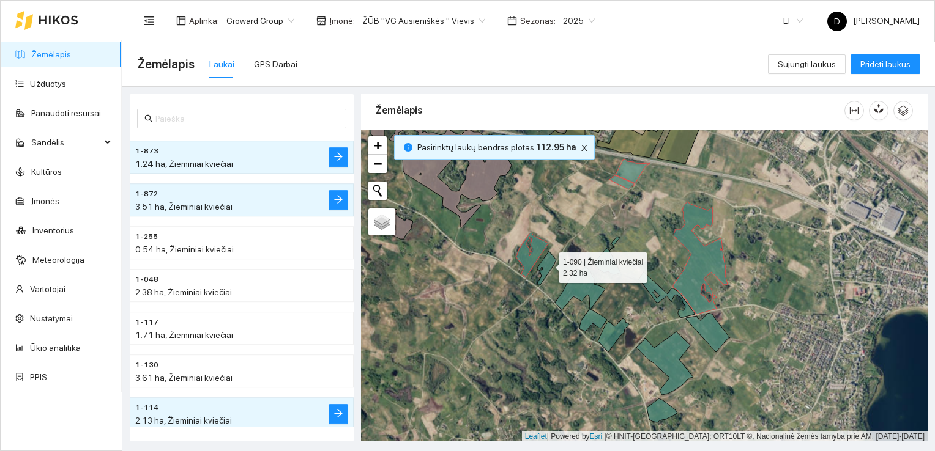
click at [548, 264] on icon at bounding box center [546, 268] width 19 height 34
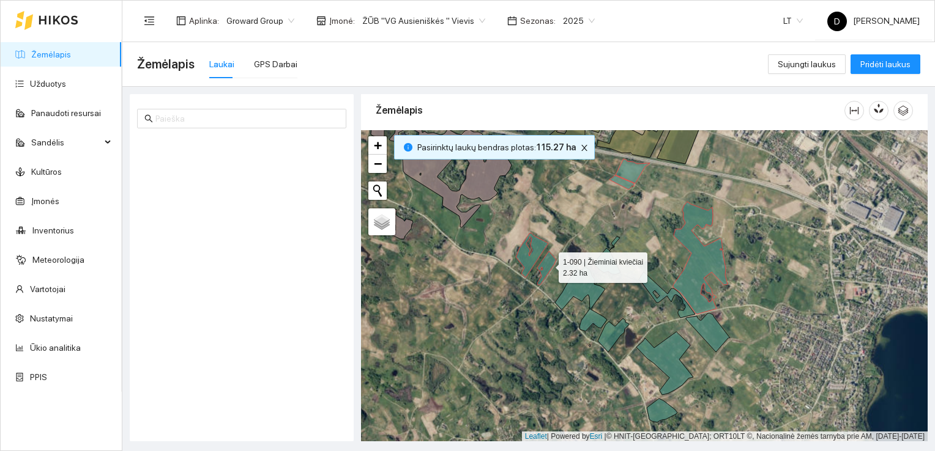
scroll to position [4062, 0]
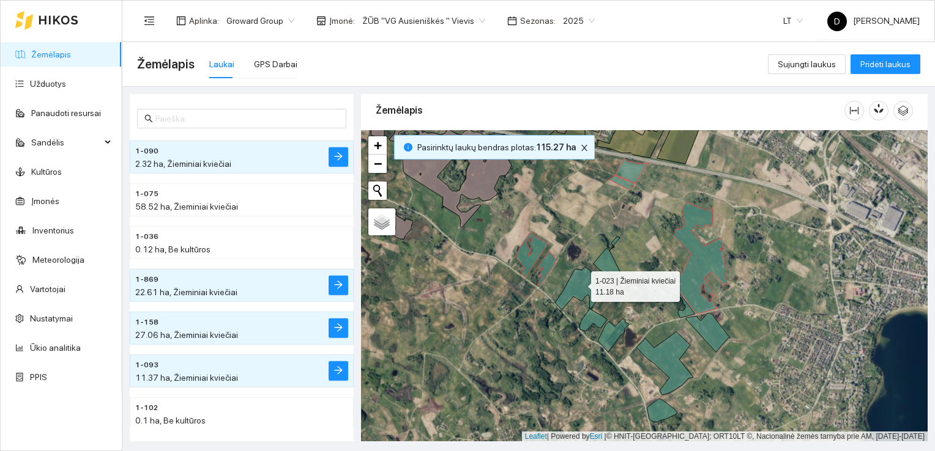
click at [580, 283] on icon at bounding box center [581, 299] width 52 height 64
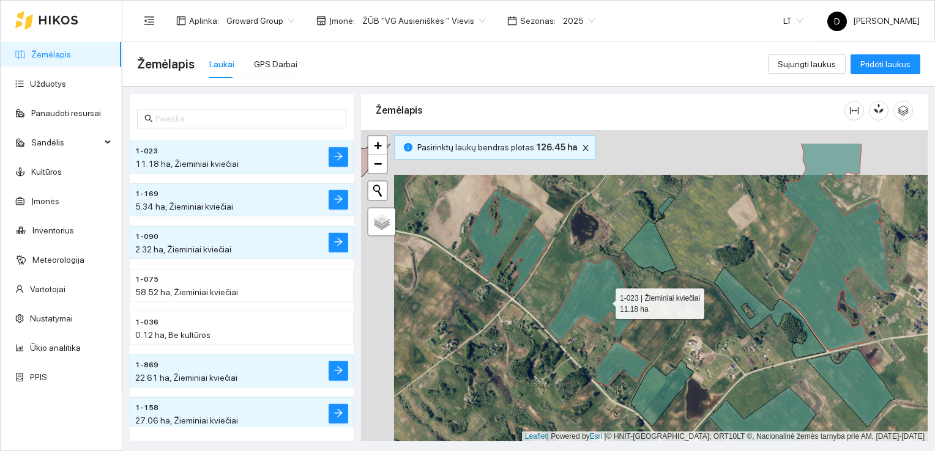
drag, startPoint x: 571, startPoint y: 255, endPoint x: 604, endPoint y: 300, distance: 55.6
click at [604, 300] on icon at bounding box center [598, 321] width 104 height 127
